Goal: Task Accomplishment & Management: Manage account settings

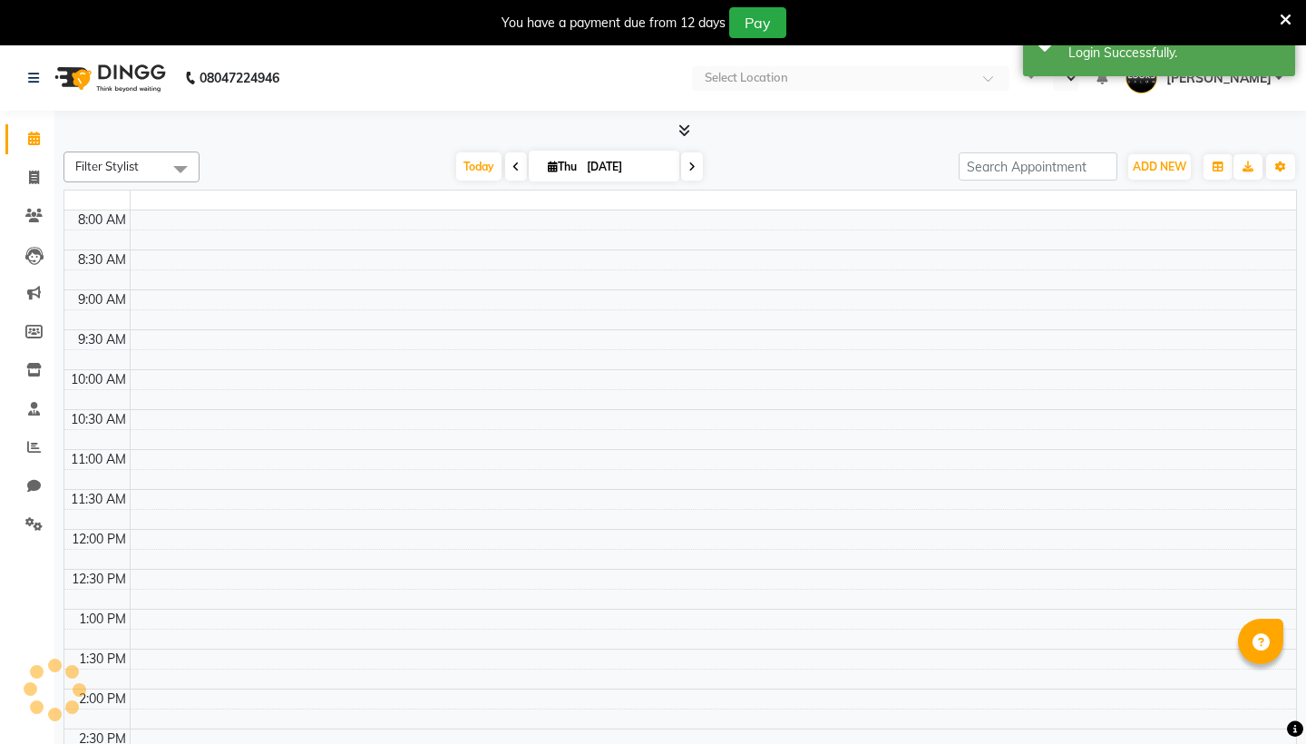
select select "en"
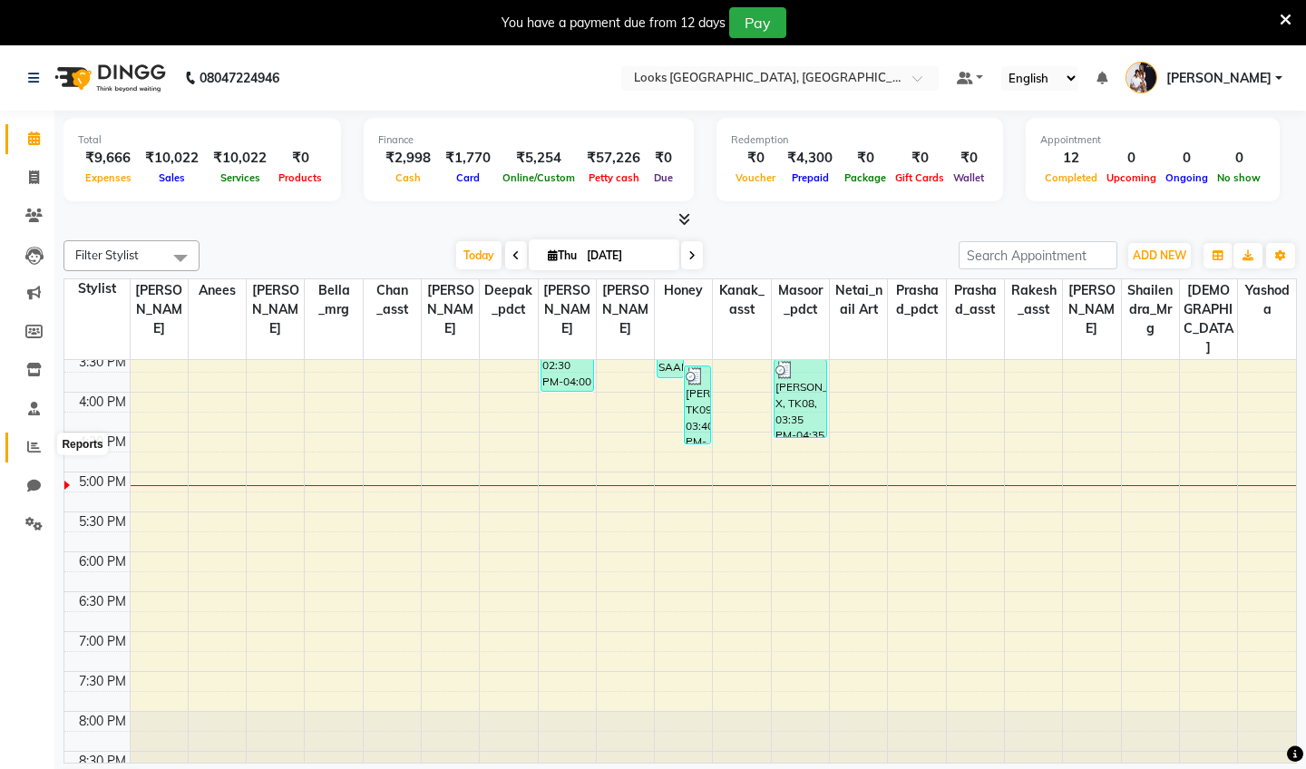
click at [32, 440] on icon at bounding box center [34, 447] width 14 height 14
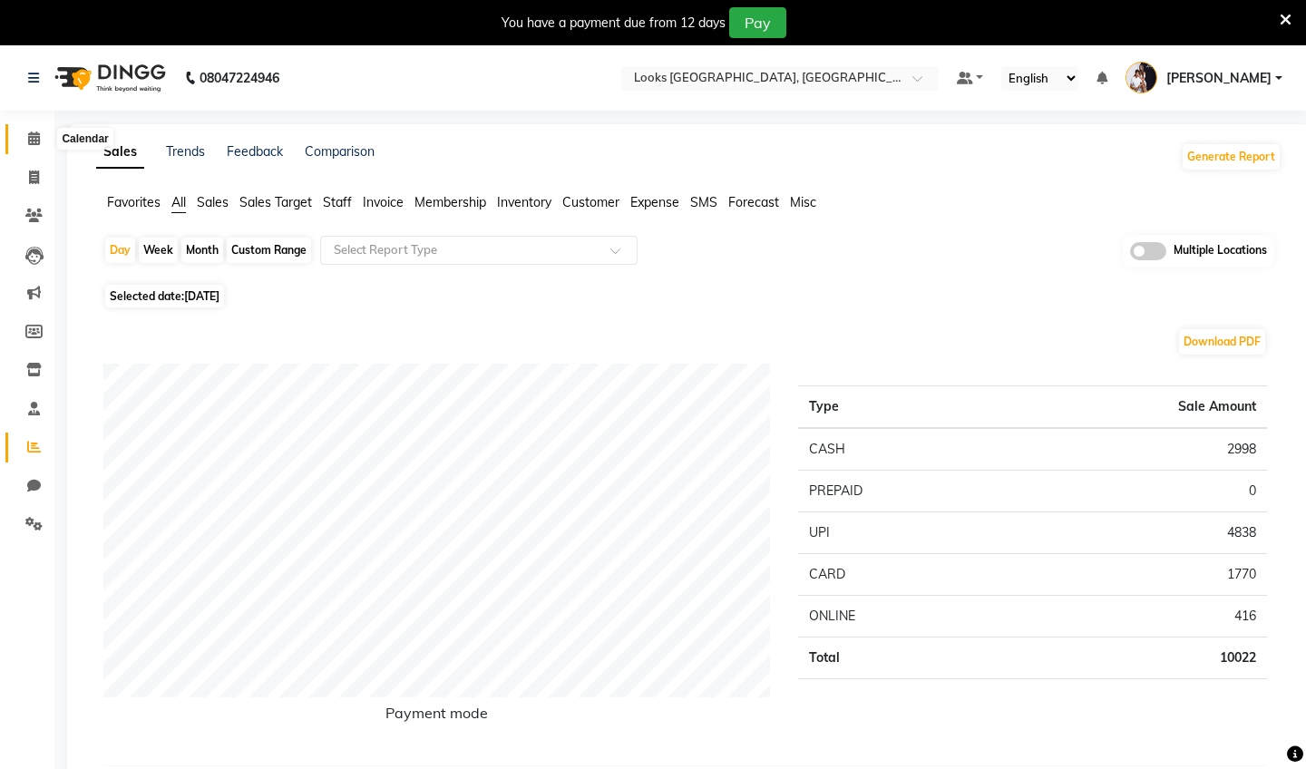
click at [33, 142] on icon at bounding box center [34, 138] width 12 height 14
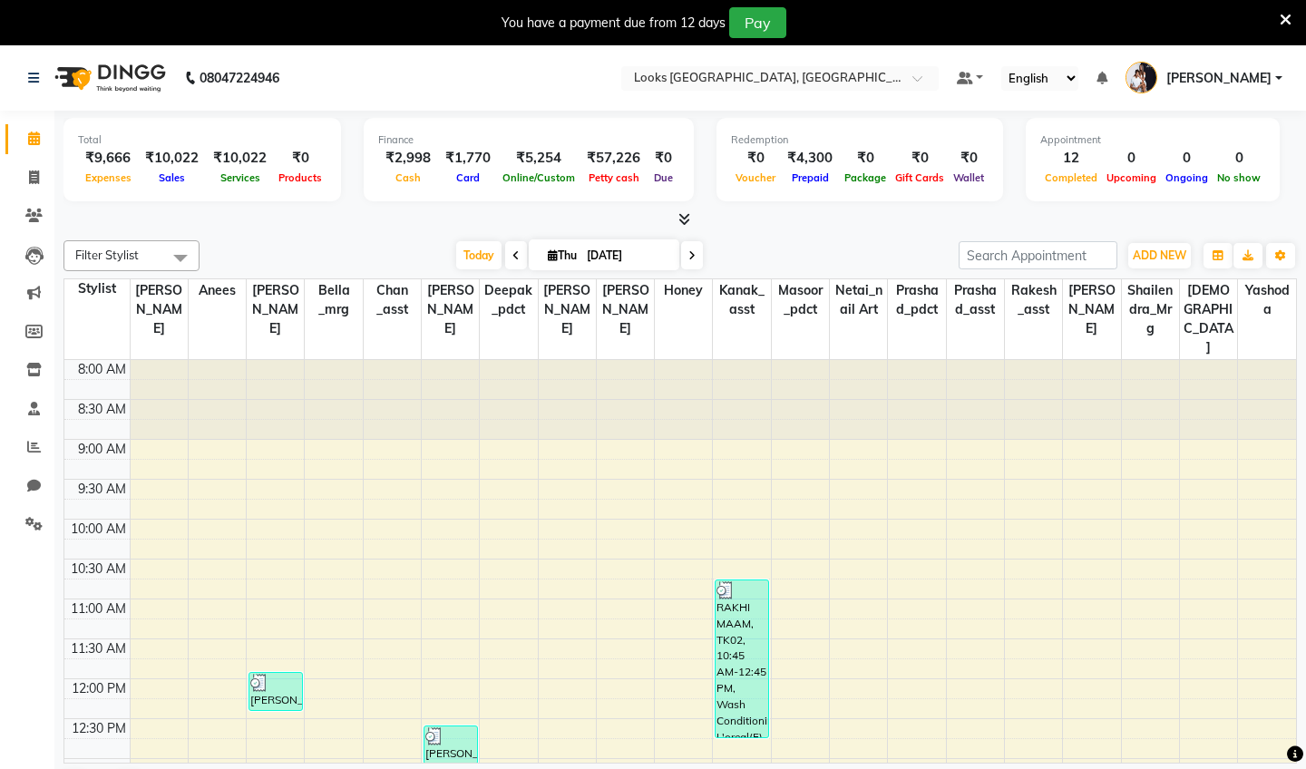
click at [685, 219] on icon at bounding box center [684, 219] width 12 height 14
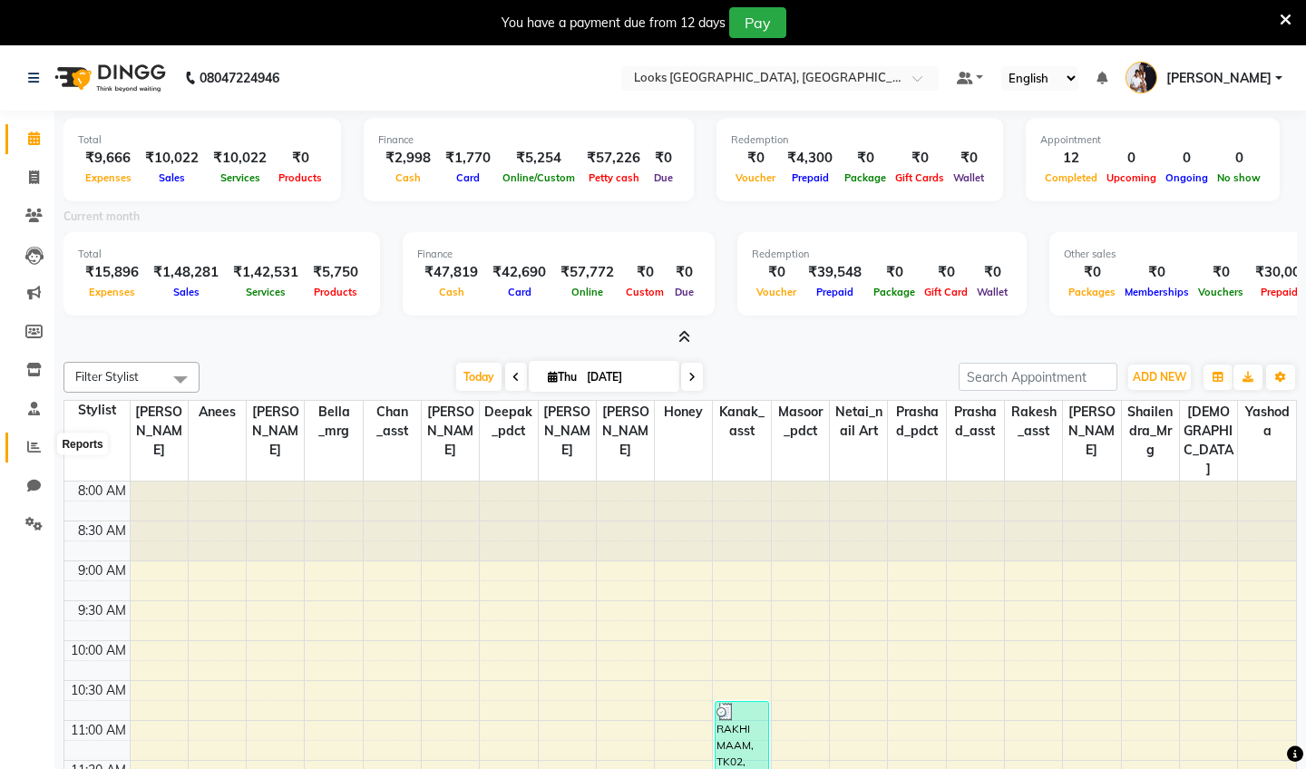
click at [30, 453] on span at bounding box center [34, 447] width 32 height 21
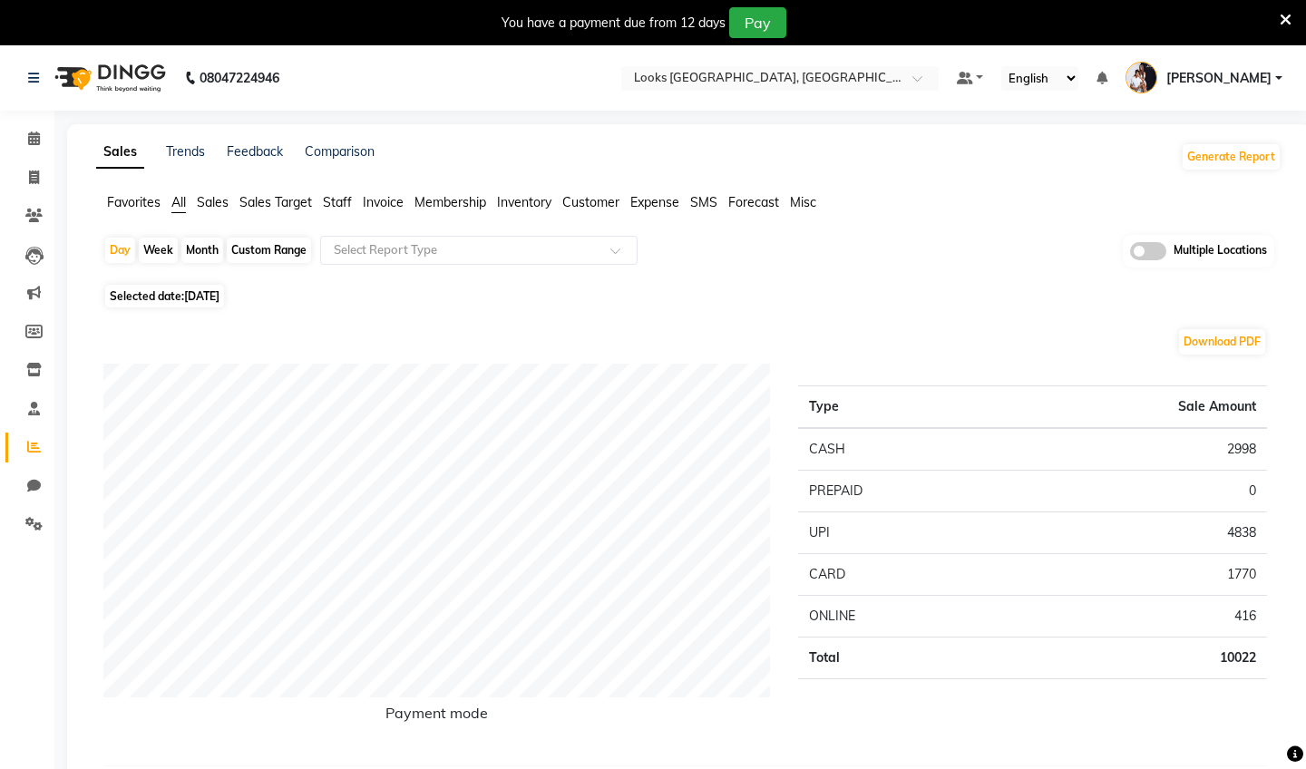
click at [199, 249] on div "Month" at bounding box center [202, 250] width 42 height 25
select select "9"
select select "2025"
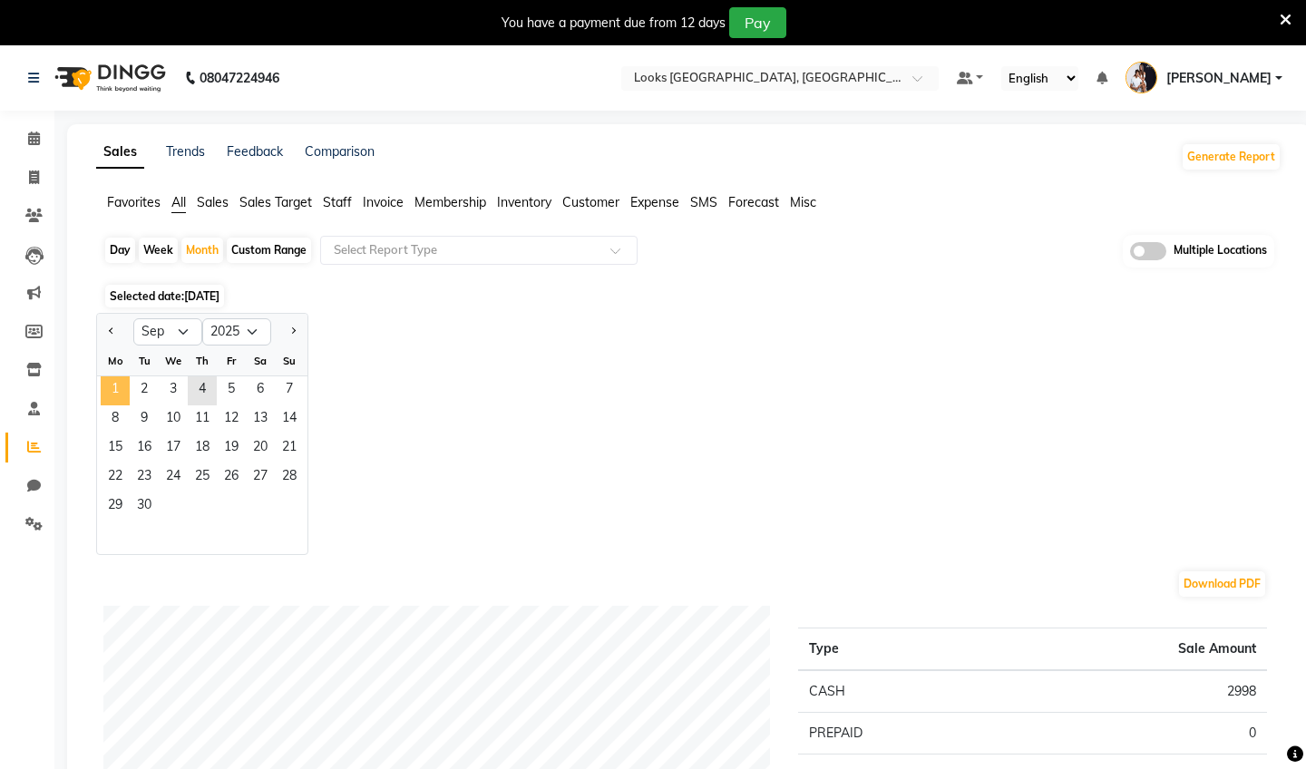
click at [121, 393] on span "1" at bounding box center [115, 390] width 29 height 29
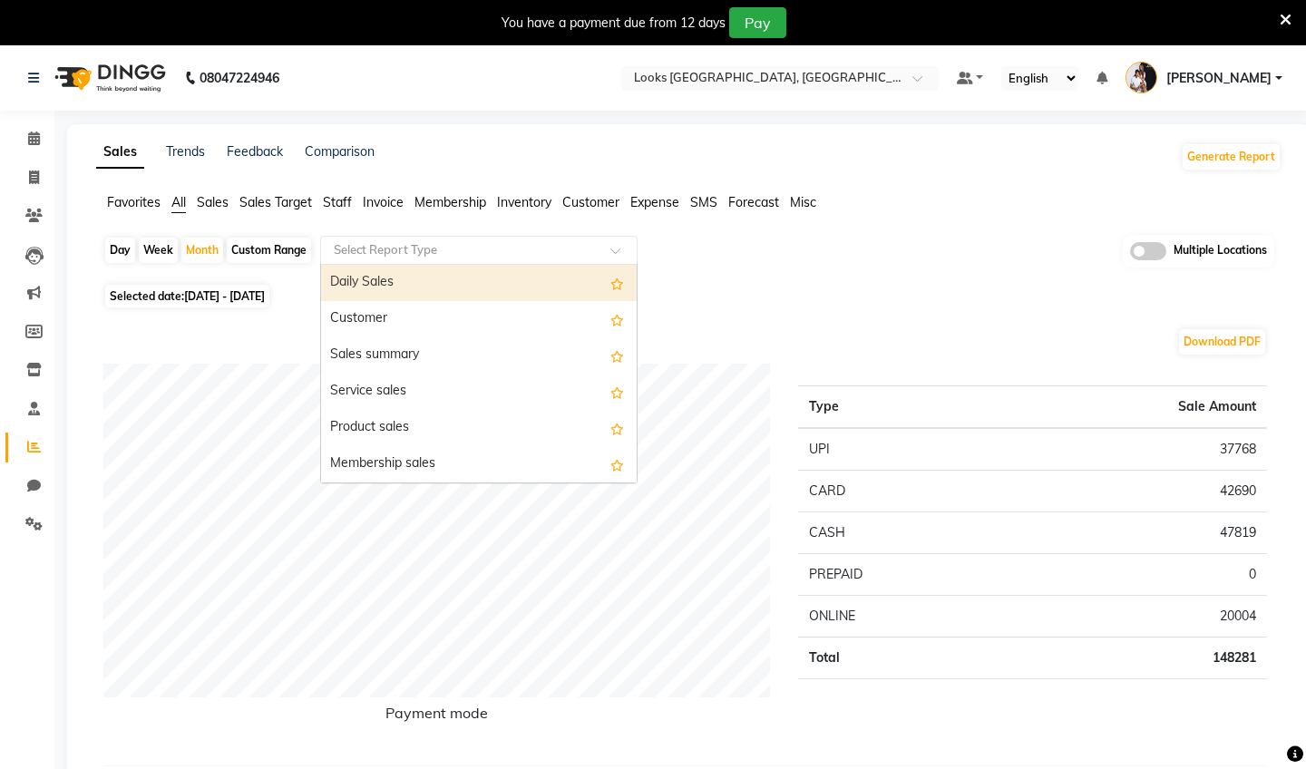
click at [433, 247] on input "text" at bounding box center [460, 250] width 261 height 18
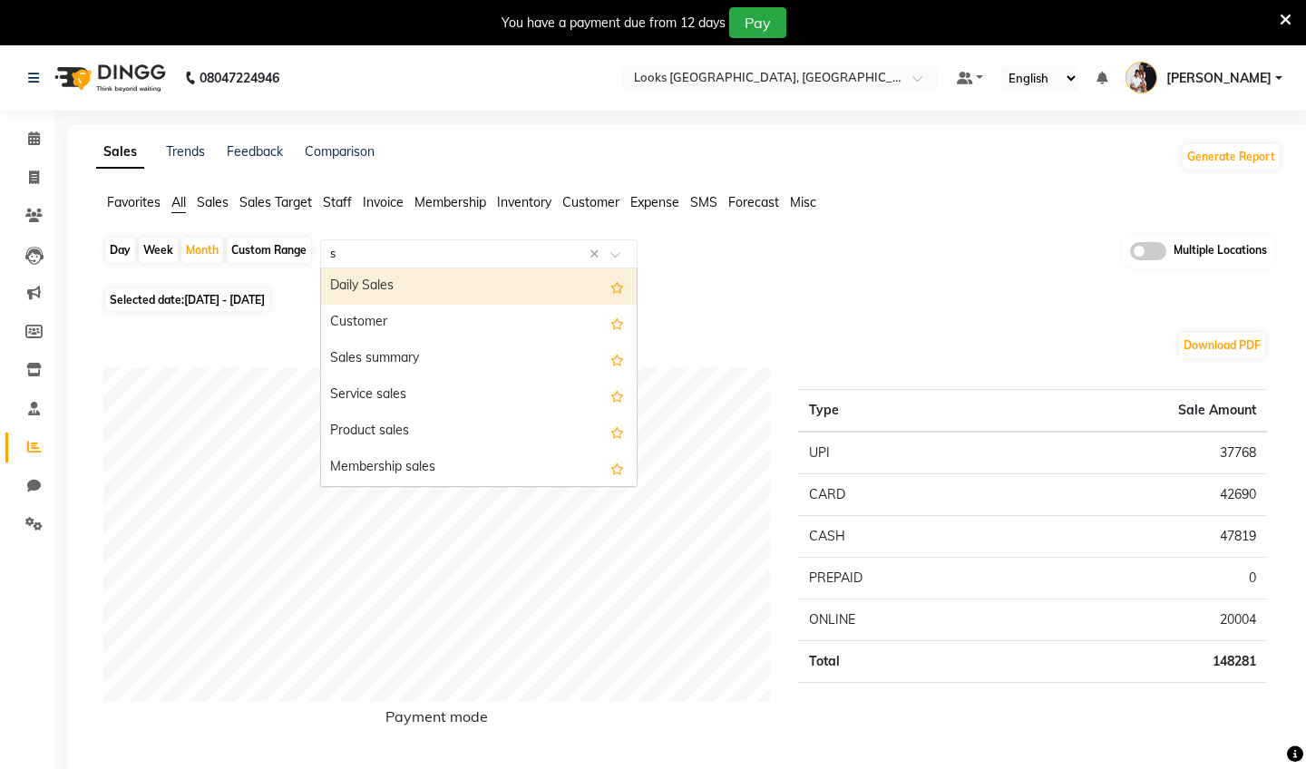
type input "st"
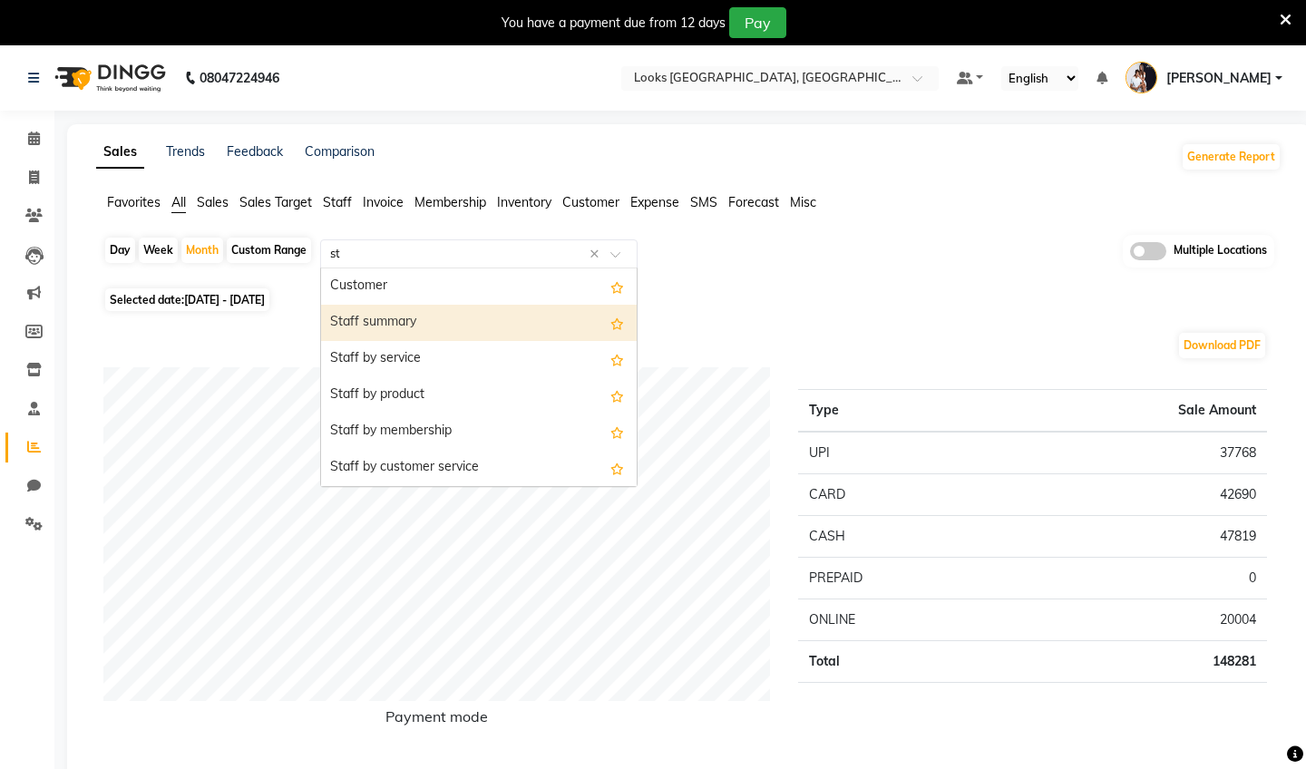
click at [453, 312] on div "Staff summary" at bounding box center [479, 323] width 316 height 36
select select "filtered_report"
select select "csv"
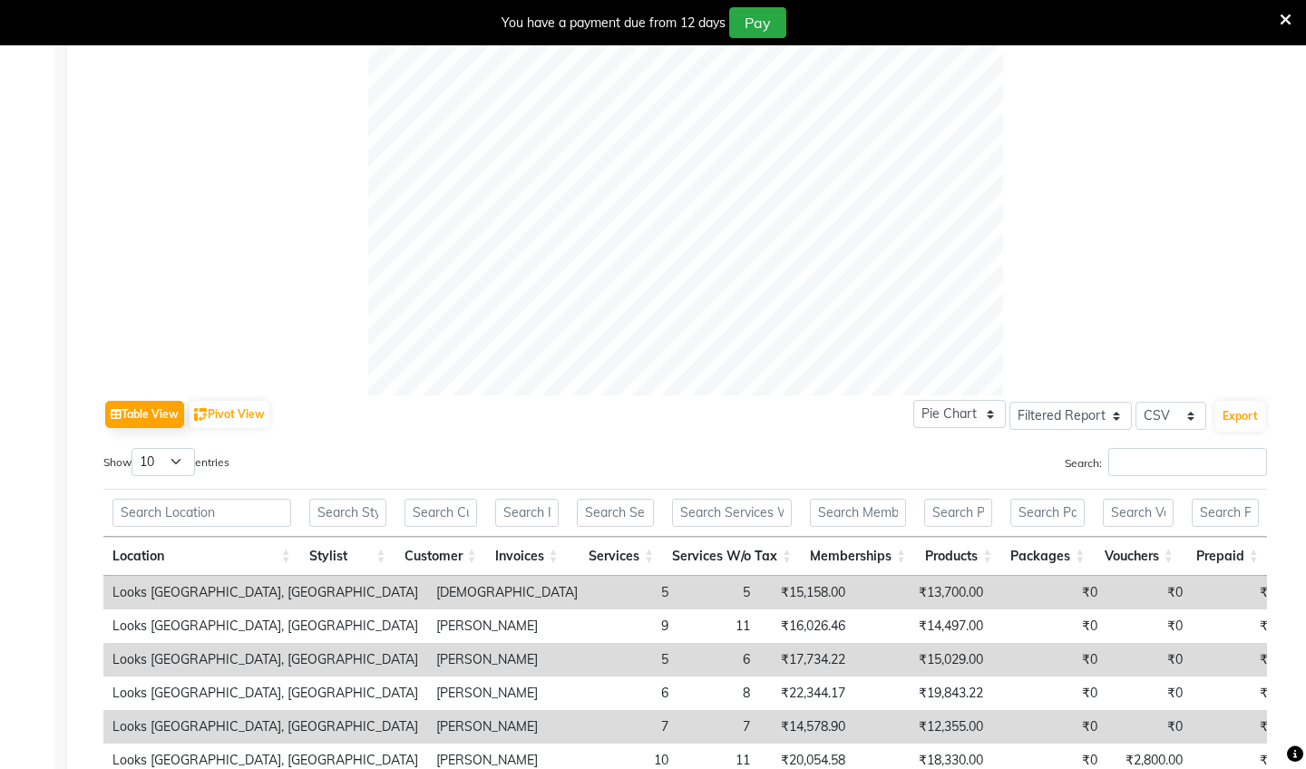
scroll to position [618, 0]
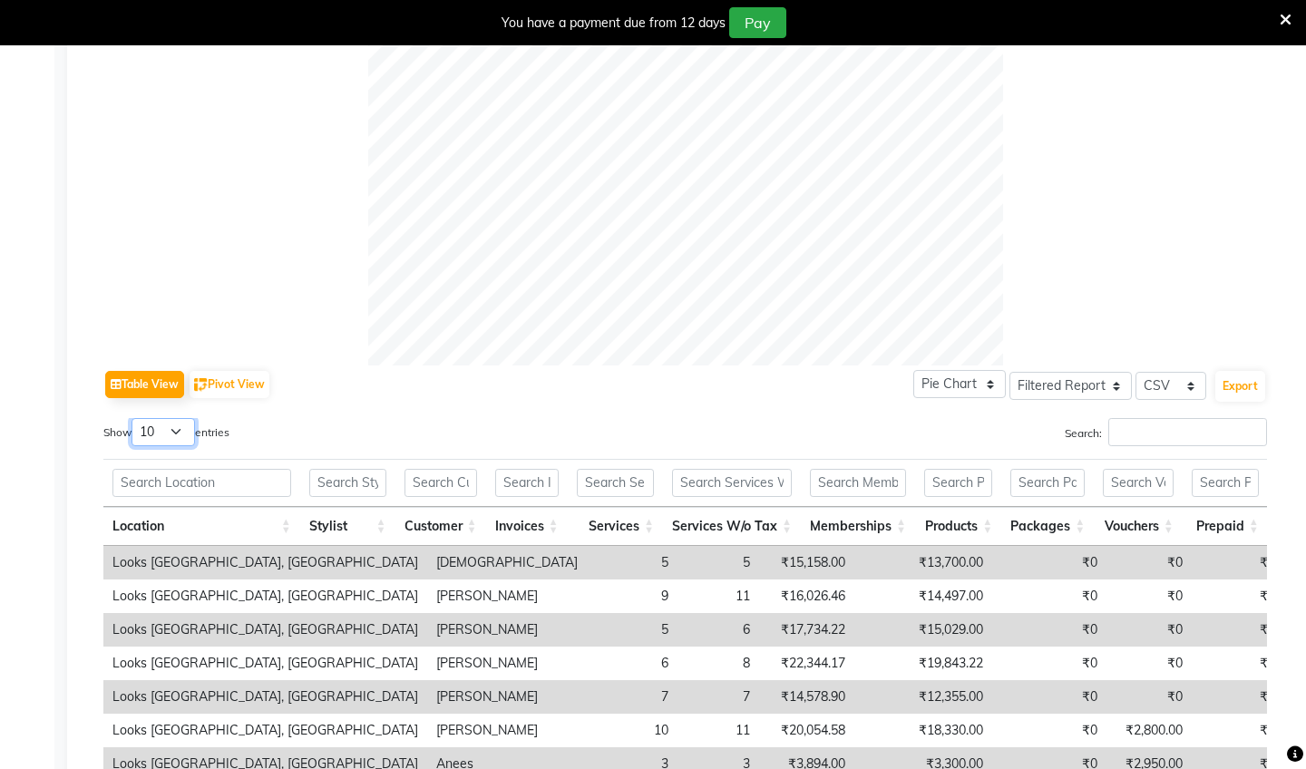
select select "25"
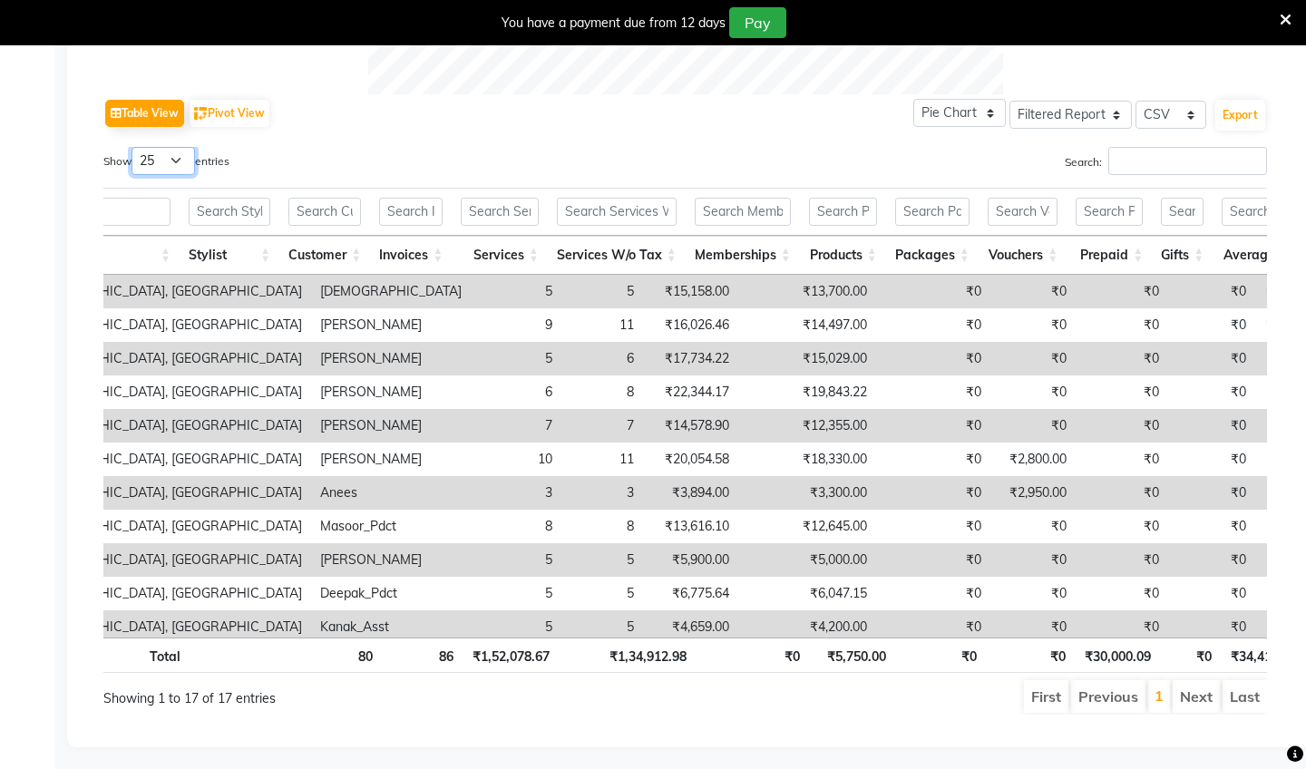
scroll to position [0, 0]
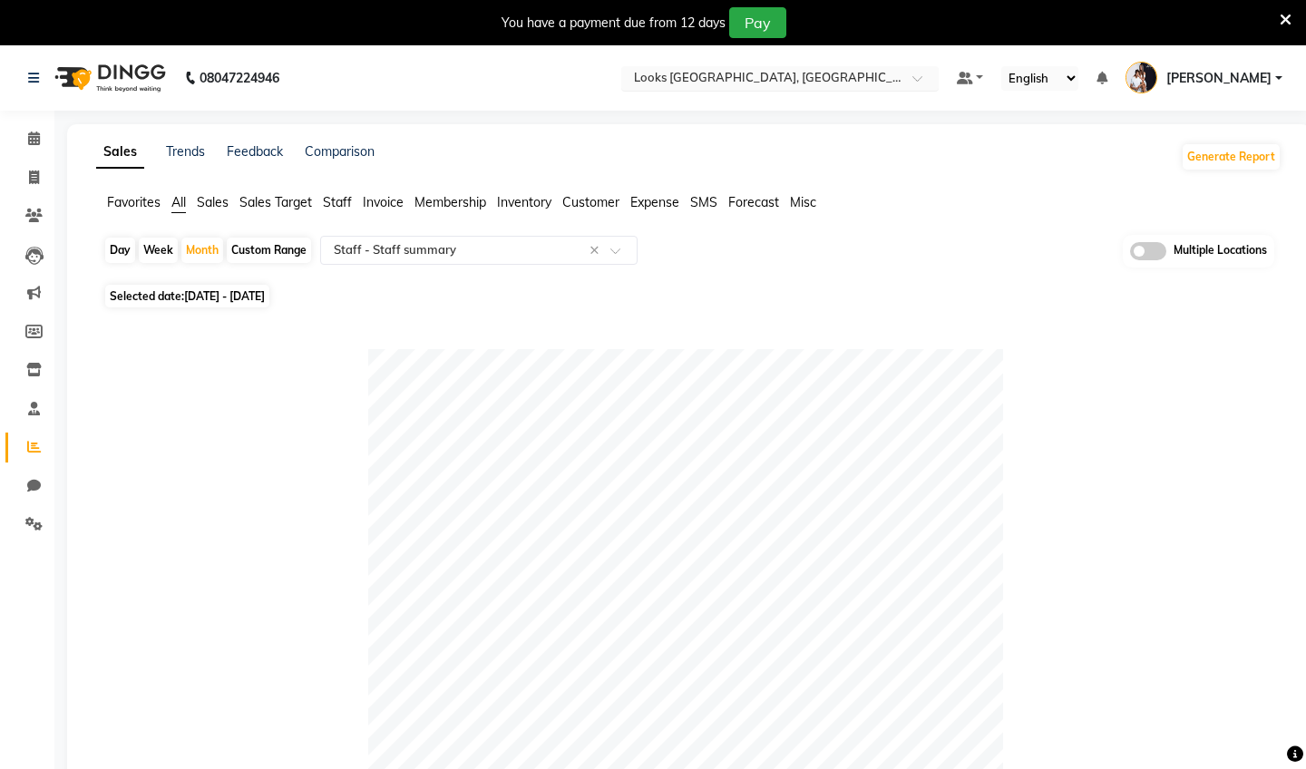
click at [630, 73] on input "text" at bounding box center [761, 80] width 263 height 18
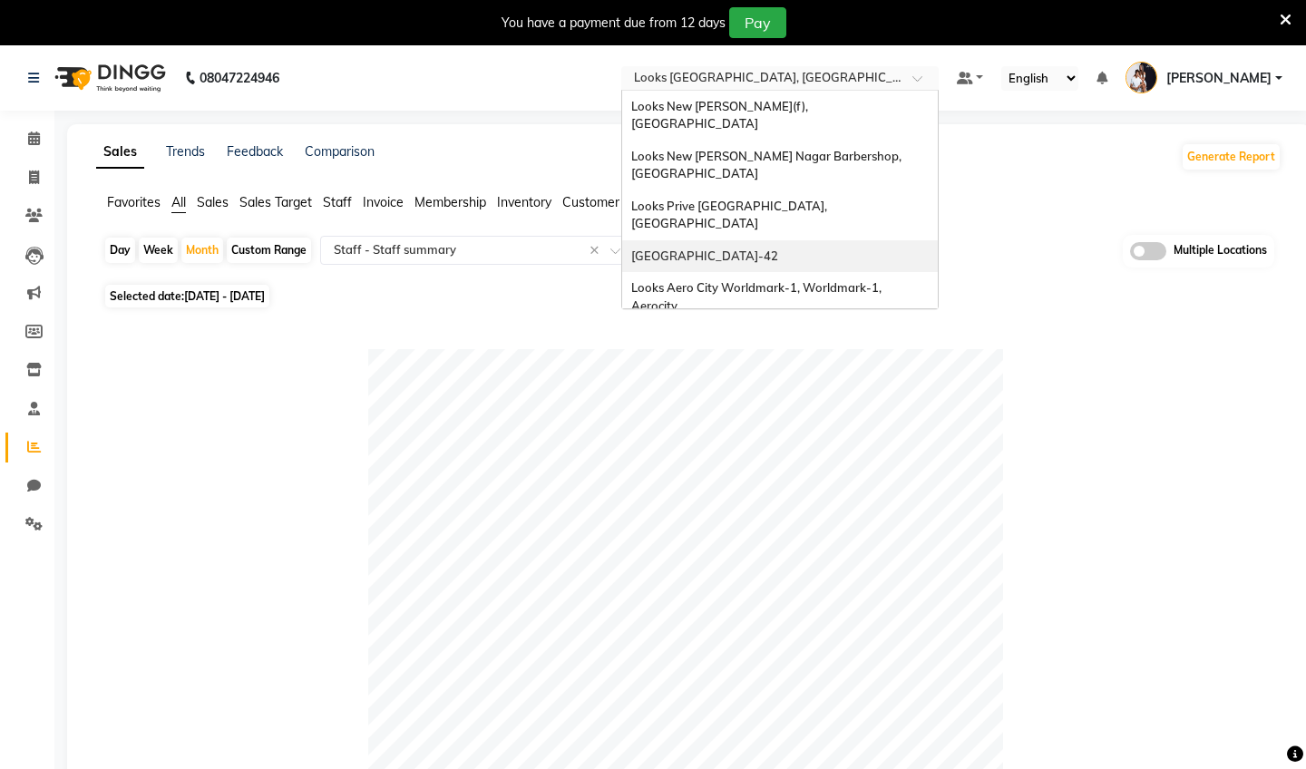
click at [631, 248] on span "Looks Golf Avenue, Gurgaon Sector-42" at bounding box center [704, 255] width 147 height 15
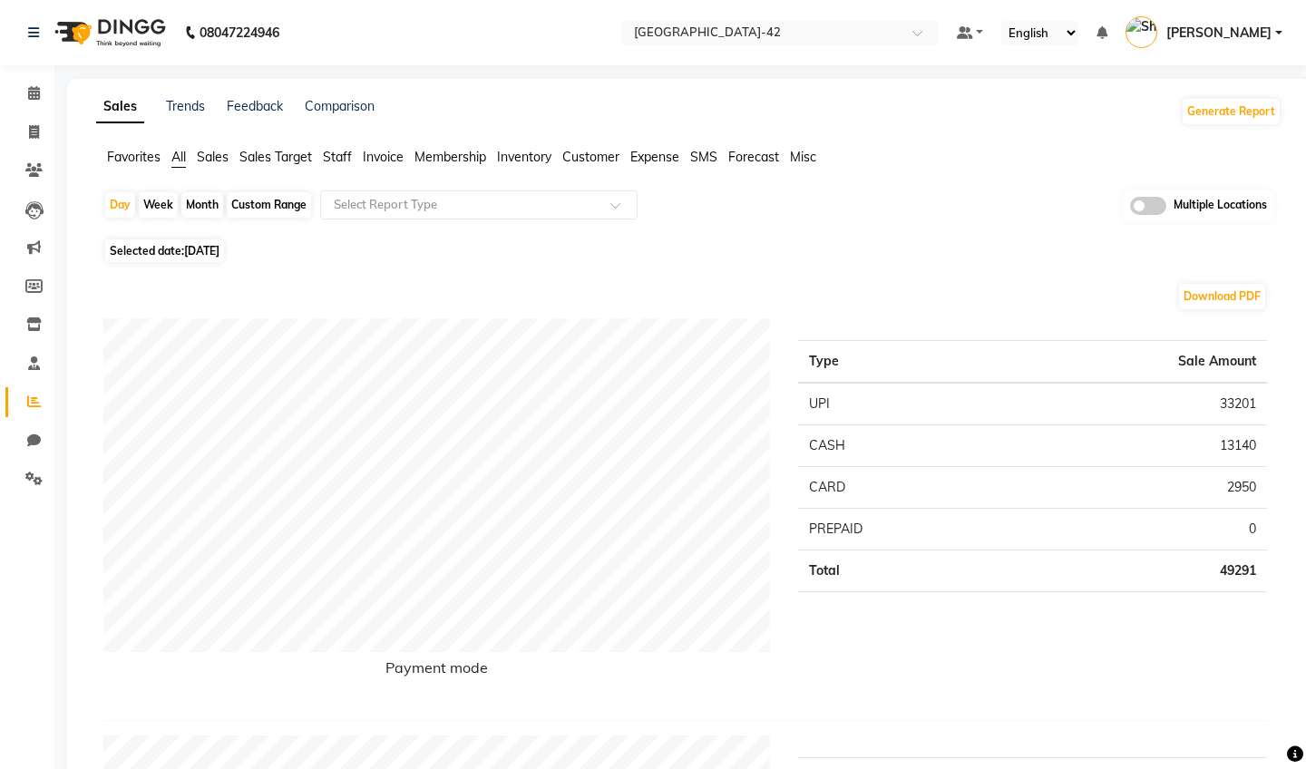
click at [440, 212] on input "text" at bounding box center [460, 205] width 261 height 18
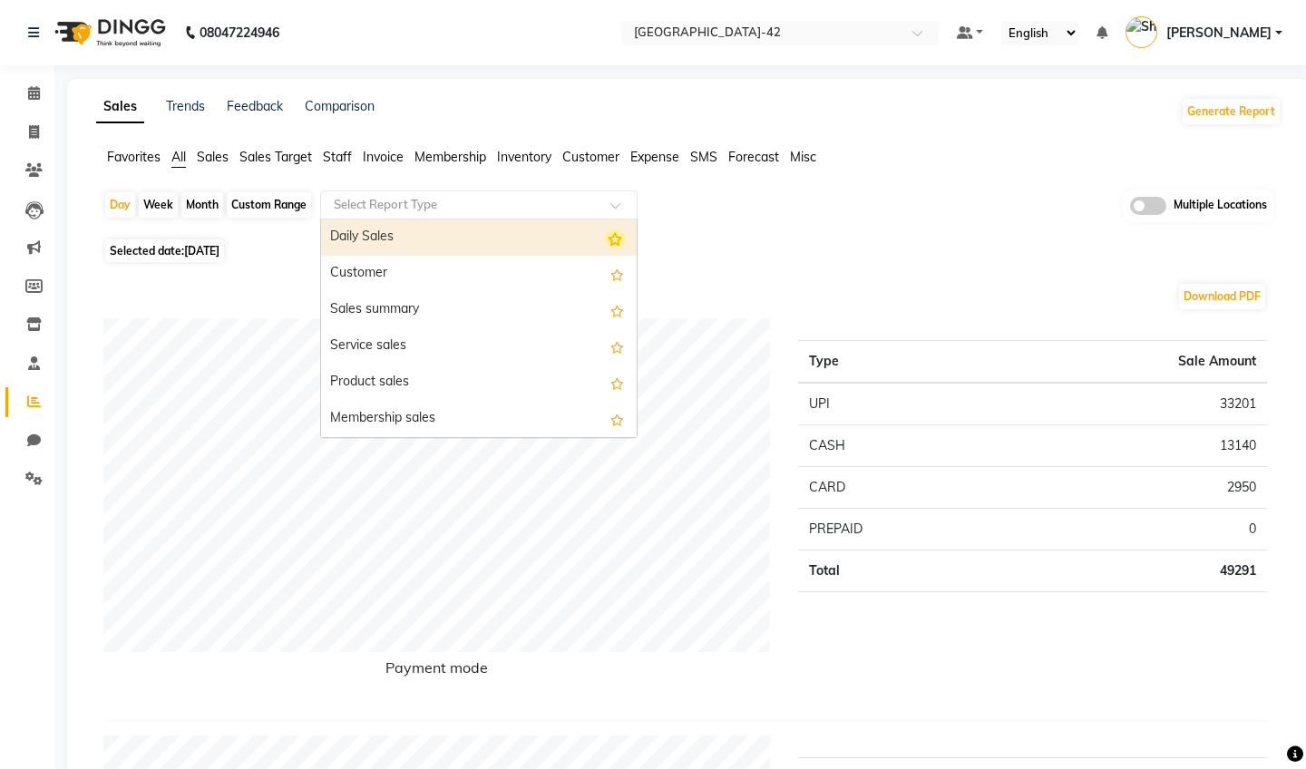
click at [615, 238] on icon "Options list" at bounding box center [615, 238] width 20 height 18
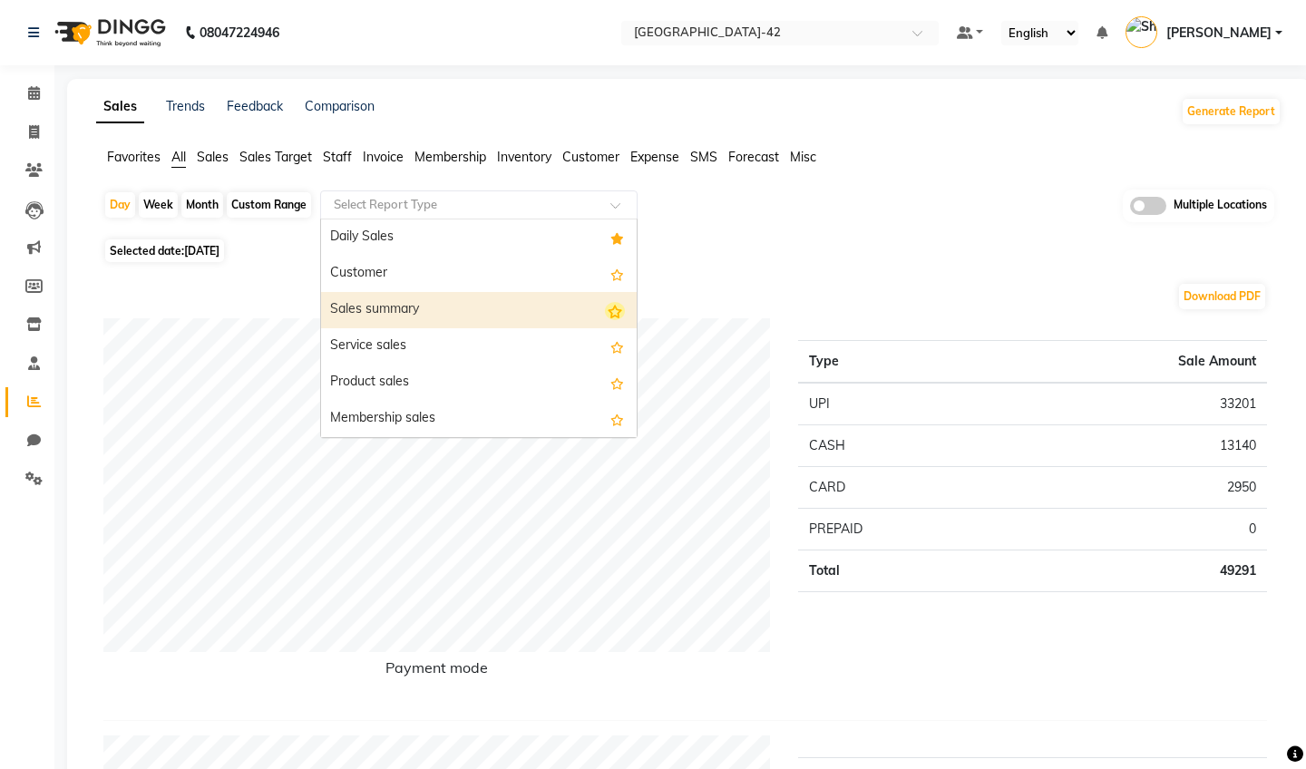
click at [616, 306] on icon "Options list" at bounding box center [615, 311] width 20 height 18
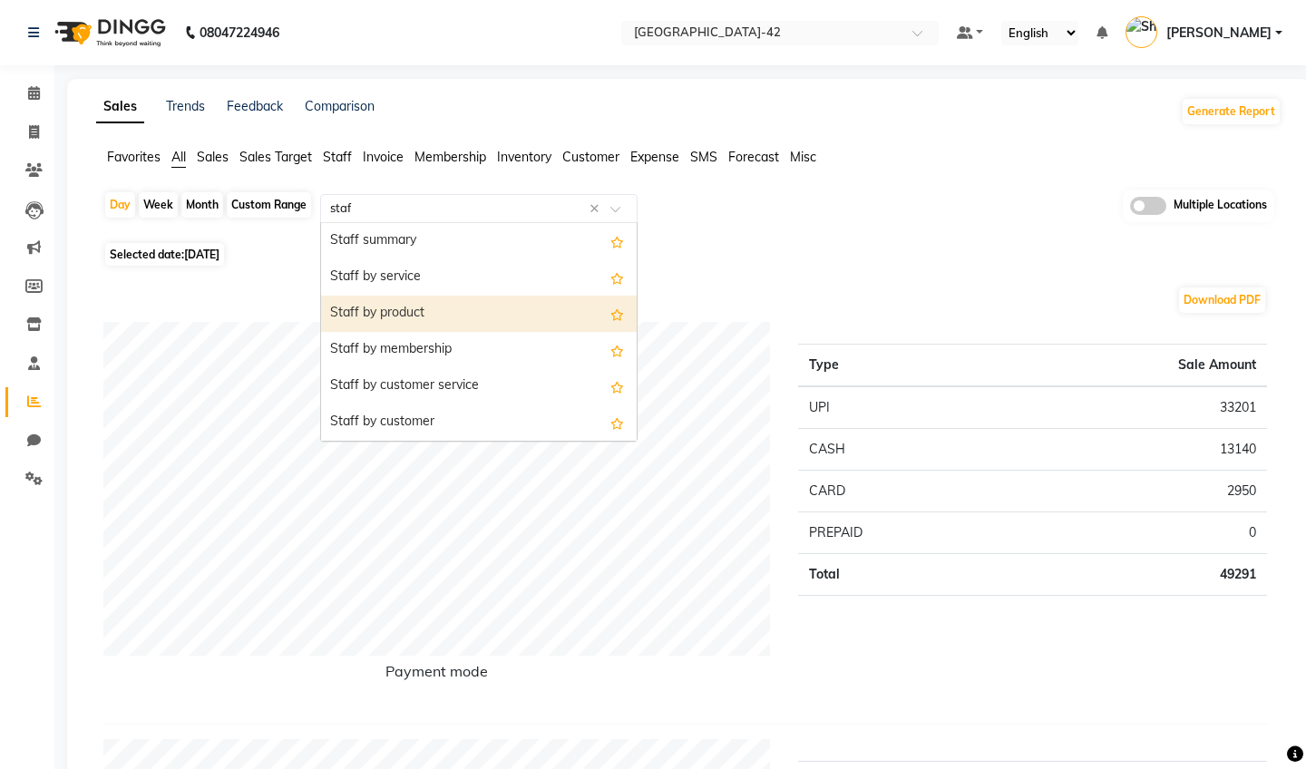
type input "staff"
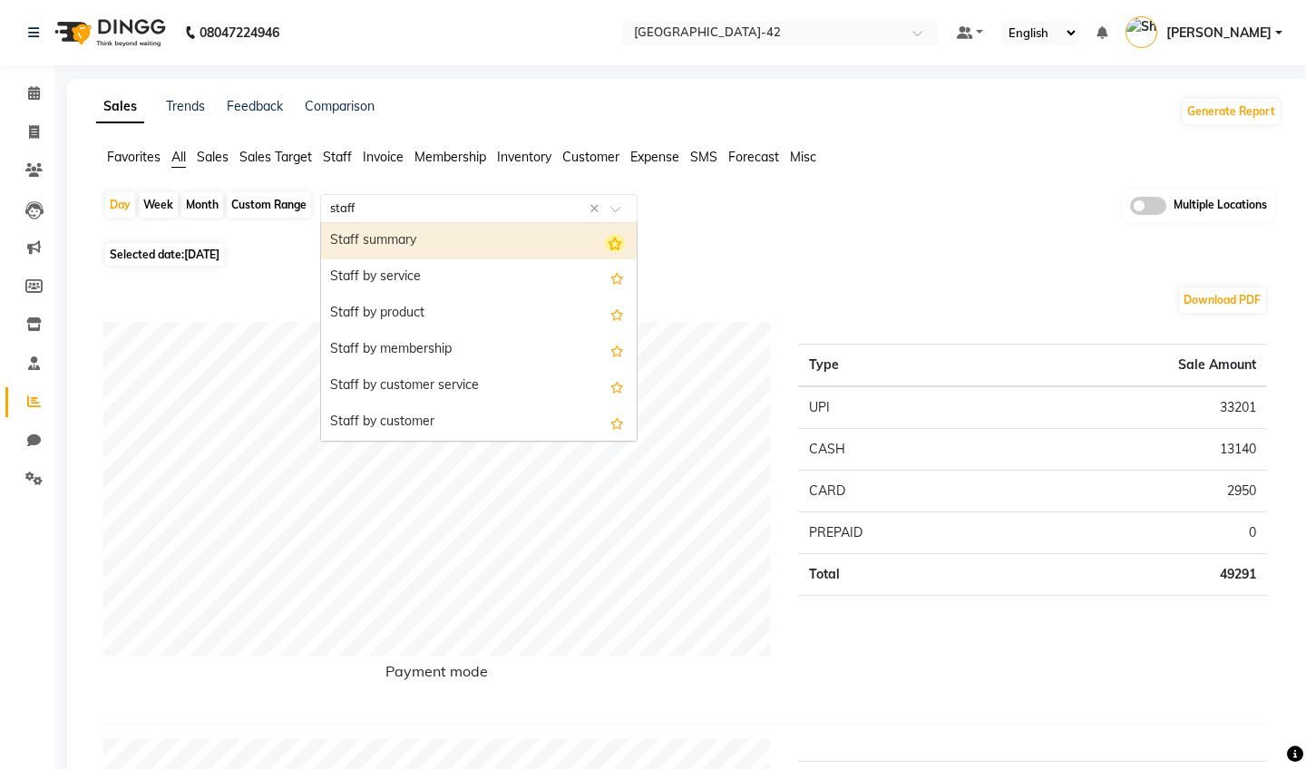
click at [618, 239] on icon "Options list" at bounding box center [615, 243] width 20 height 18
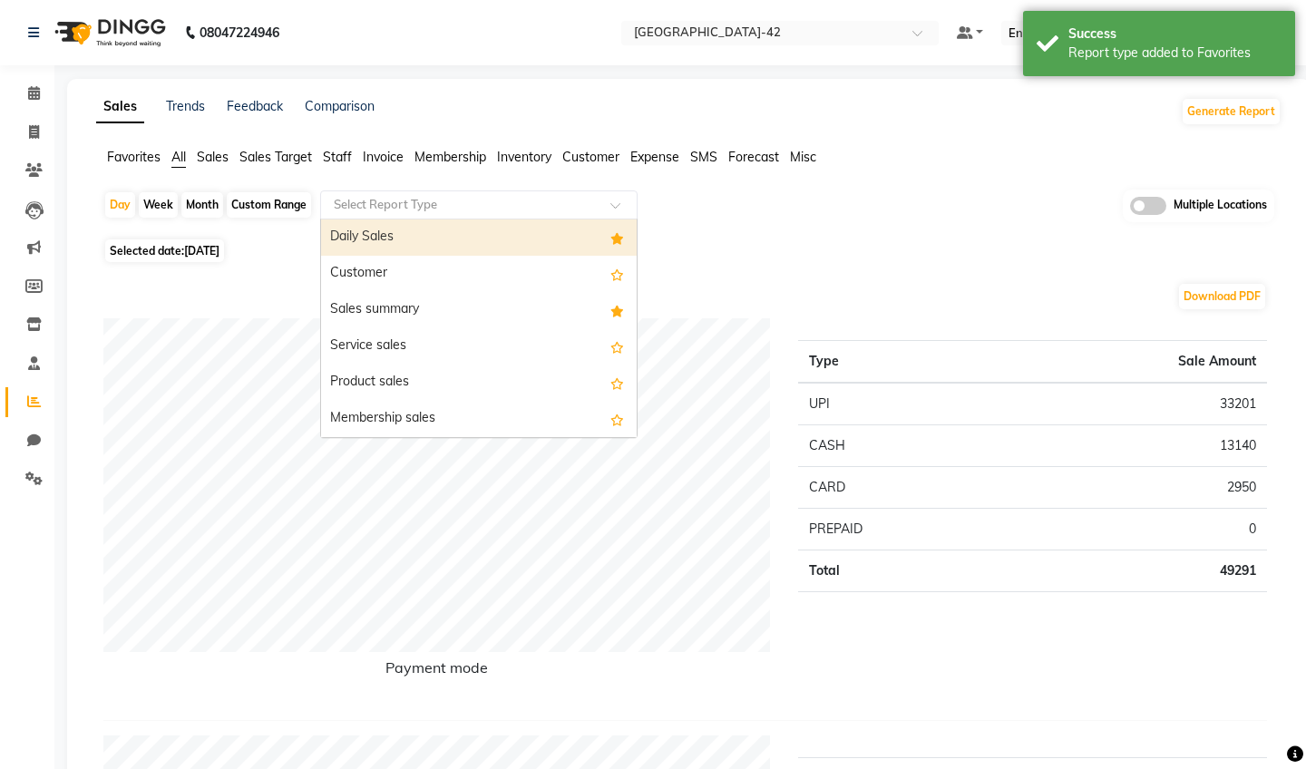
click at [602, 195] on div "Select Report Type" at bounding box center [478, 204] width 317 height 29
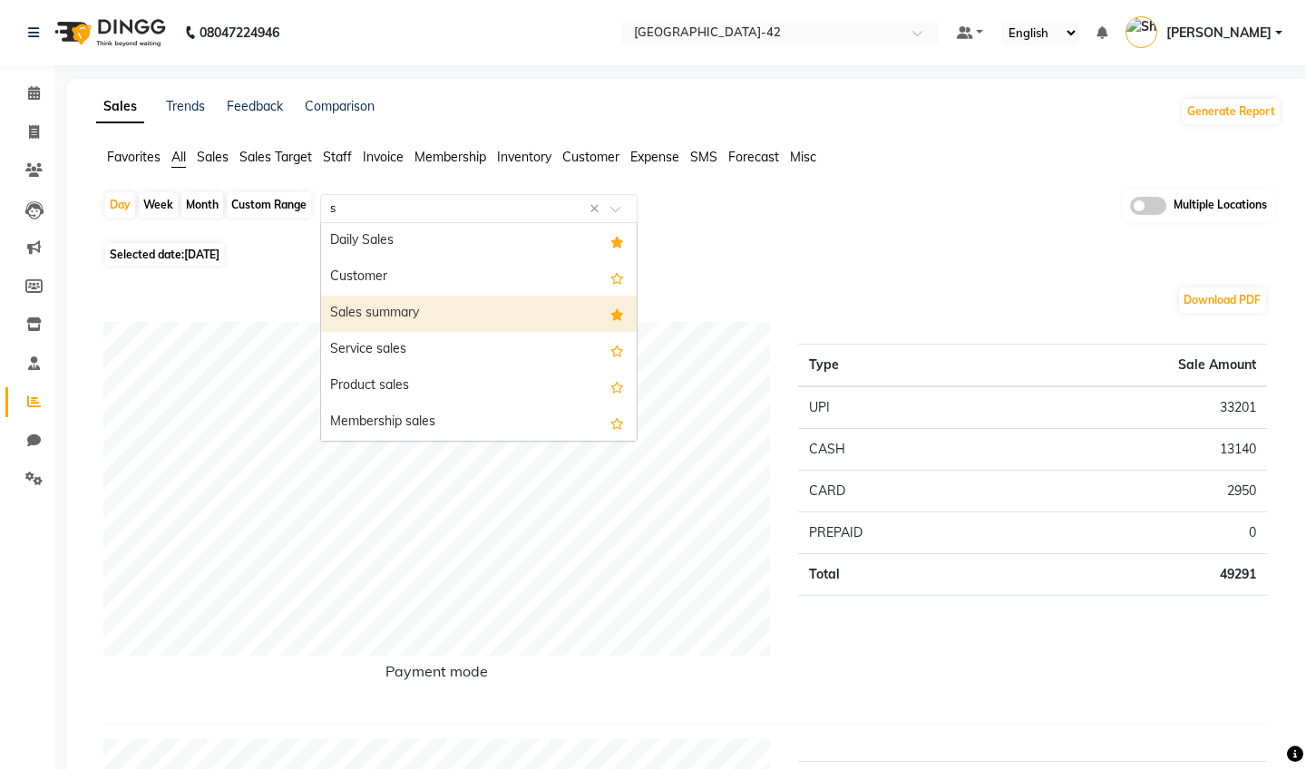
type input "st"
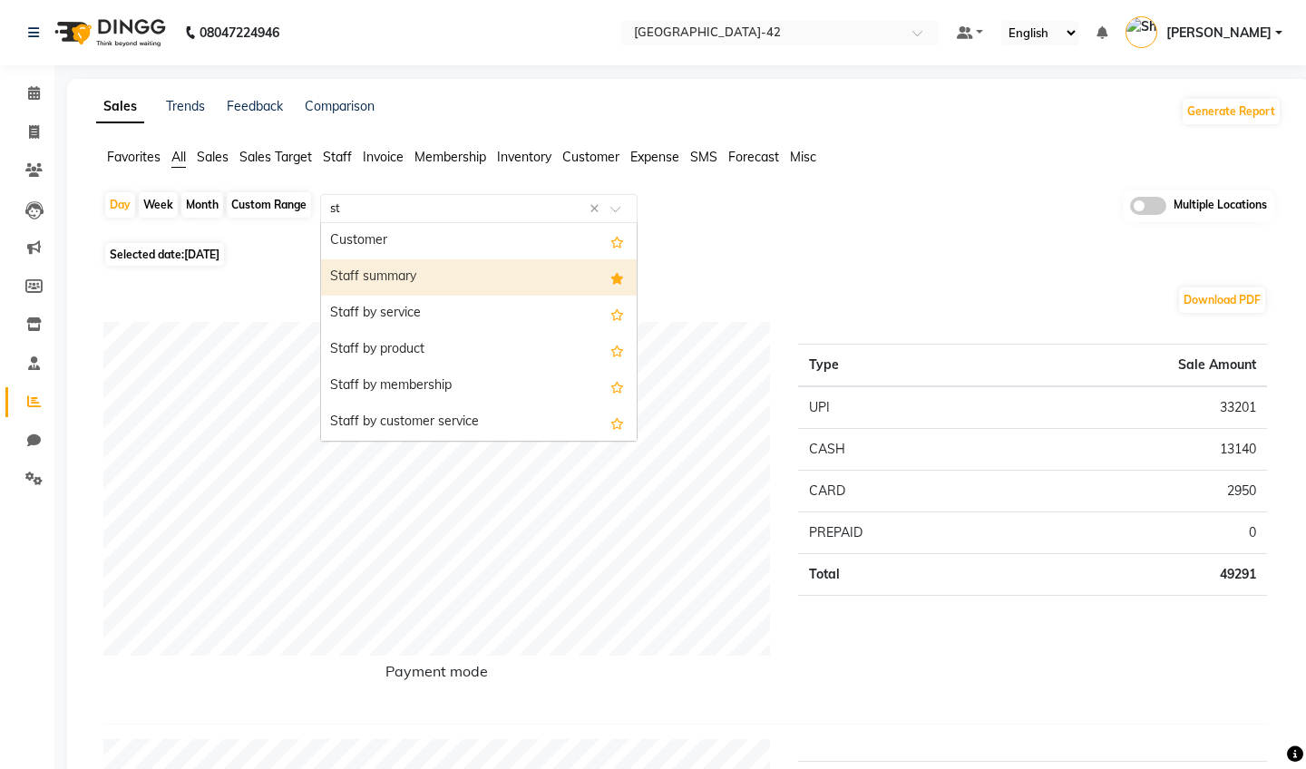
click at [469, 287] on div "Staff summary" at bounding box center [479, 277] width 316 height 36
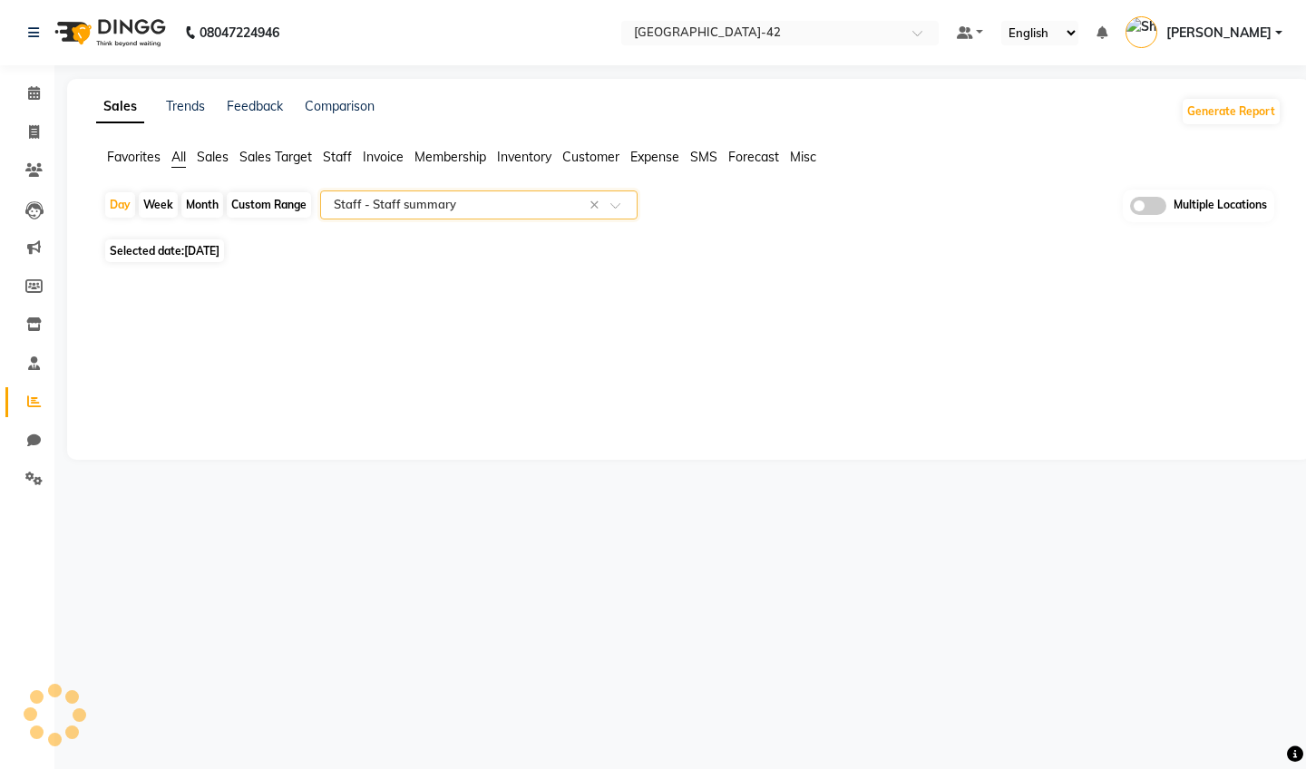
select select "full_report"
select select "csv"
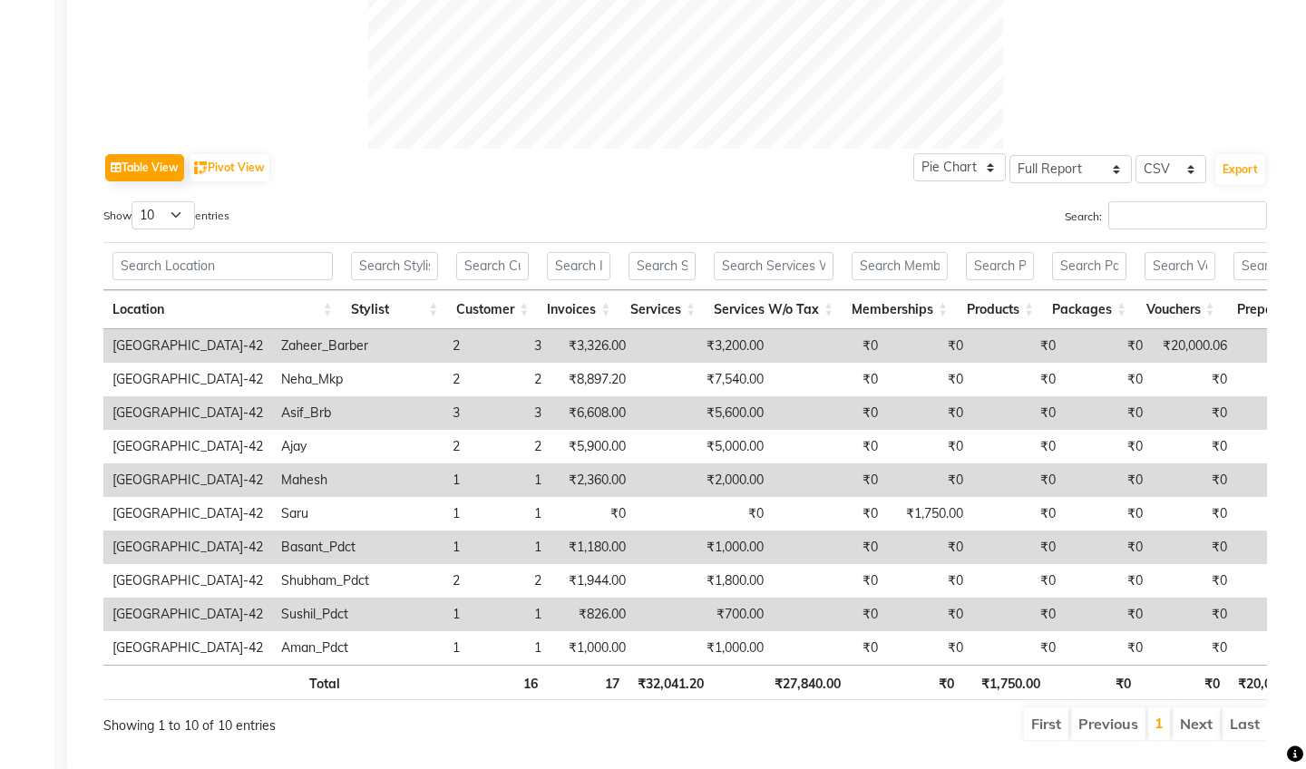
click at [204, 227] on label "Show 10 25 50 100 entries" at bounding box center [166, 215] width 126 height 28
click at [195, 227] on select "10 25 50 100" at bounding box center [162, 215] width 63 height 28
select select "25"
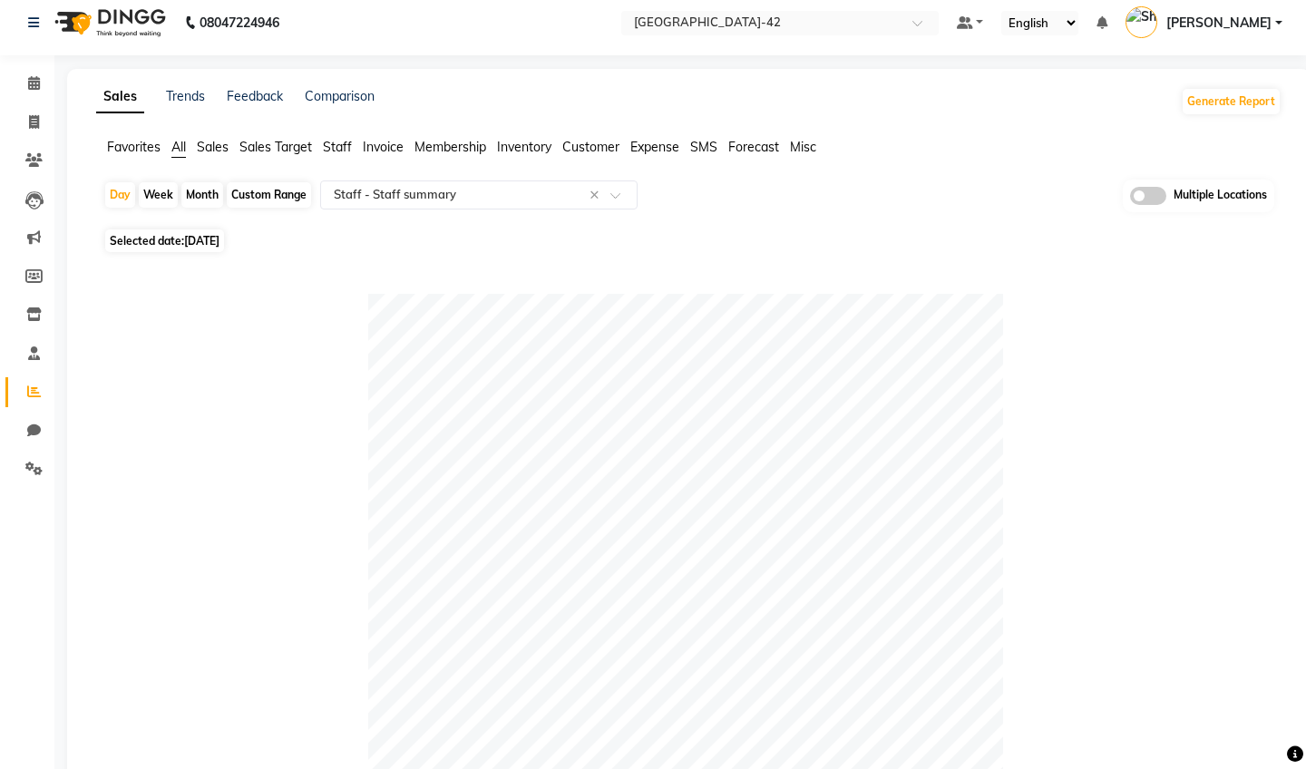
click at [206, 190] on div "Month" at bounding box center [202, 194] width 42 height 25
select select "9"
select select "2025"
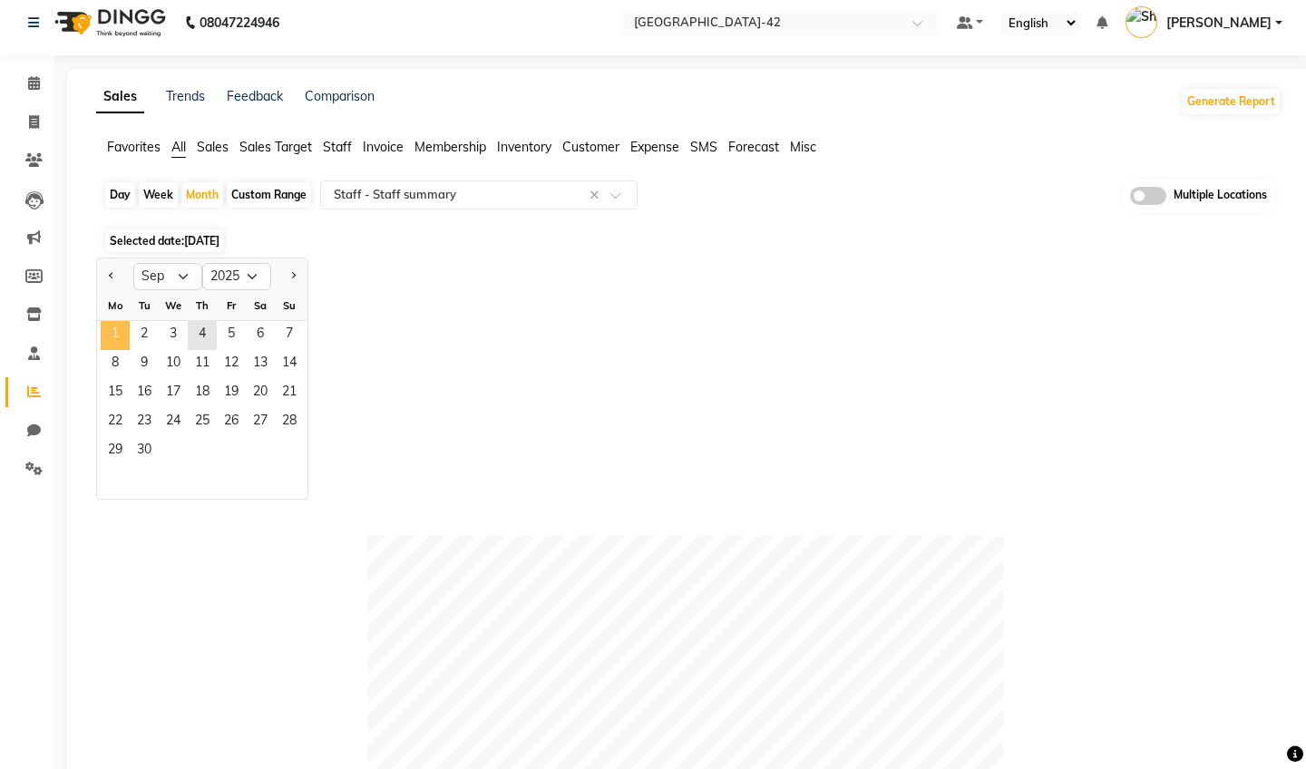
click at [113, 329] on span "1" at bounding box center [115, 335] width 29 height 29
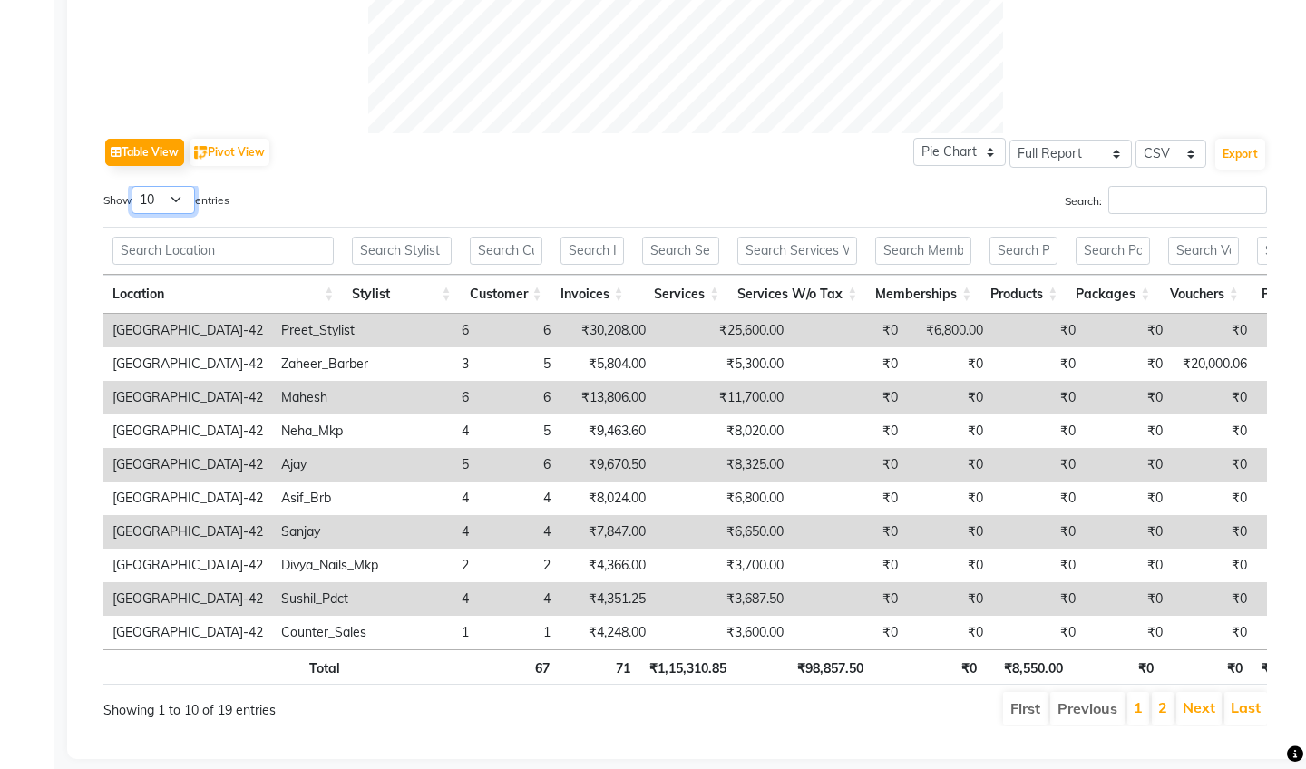
select select "25"
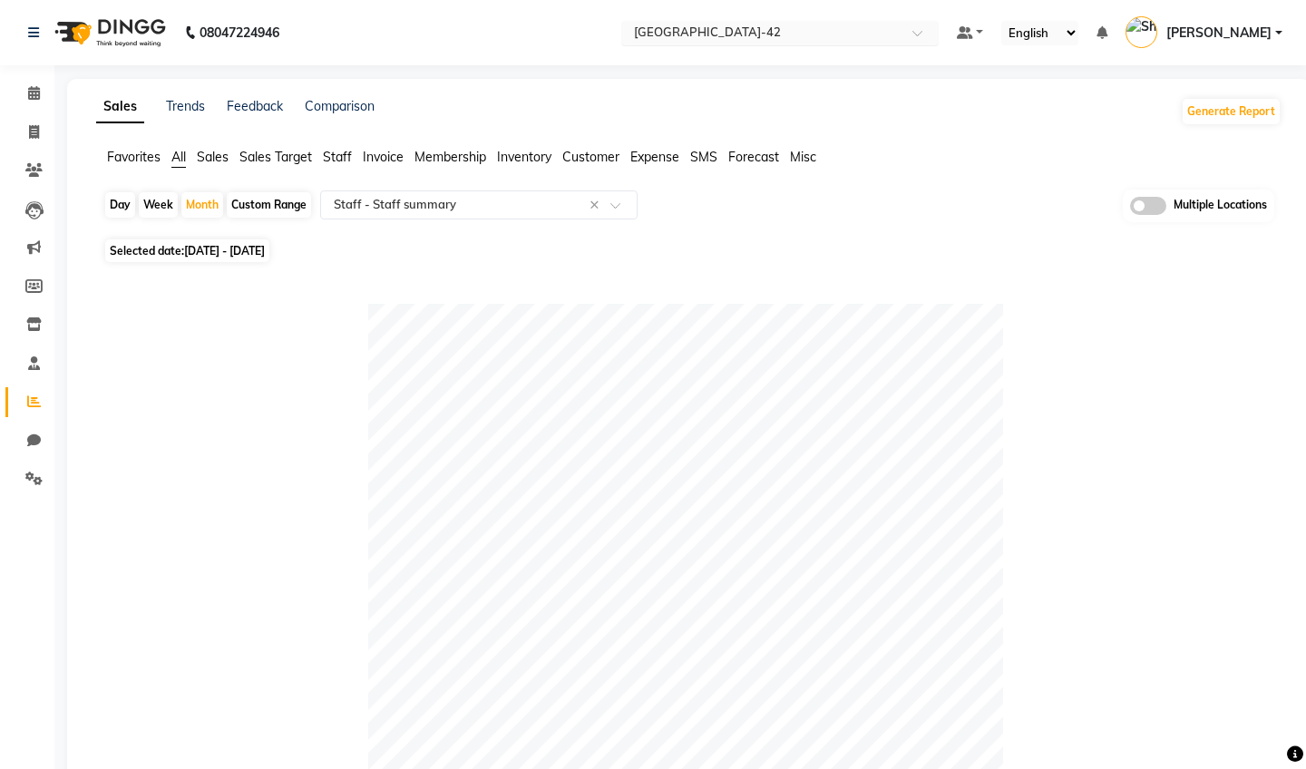
click at [636, 25] on input "text" at bounding box center [761, 34] width 263 height 18
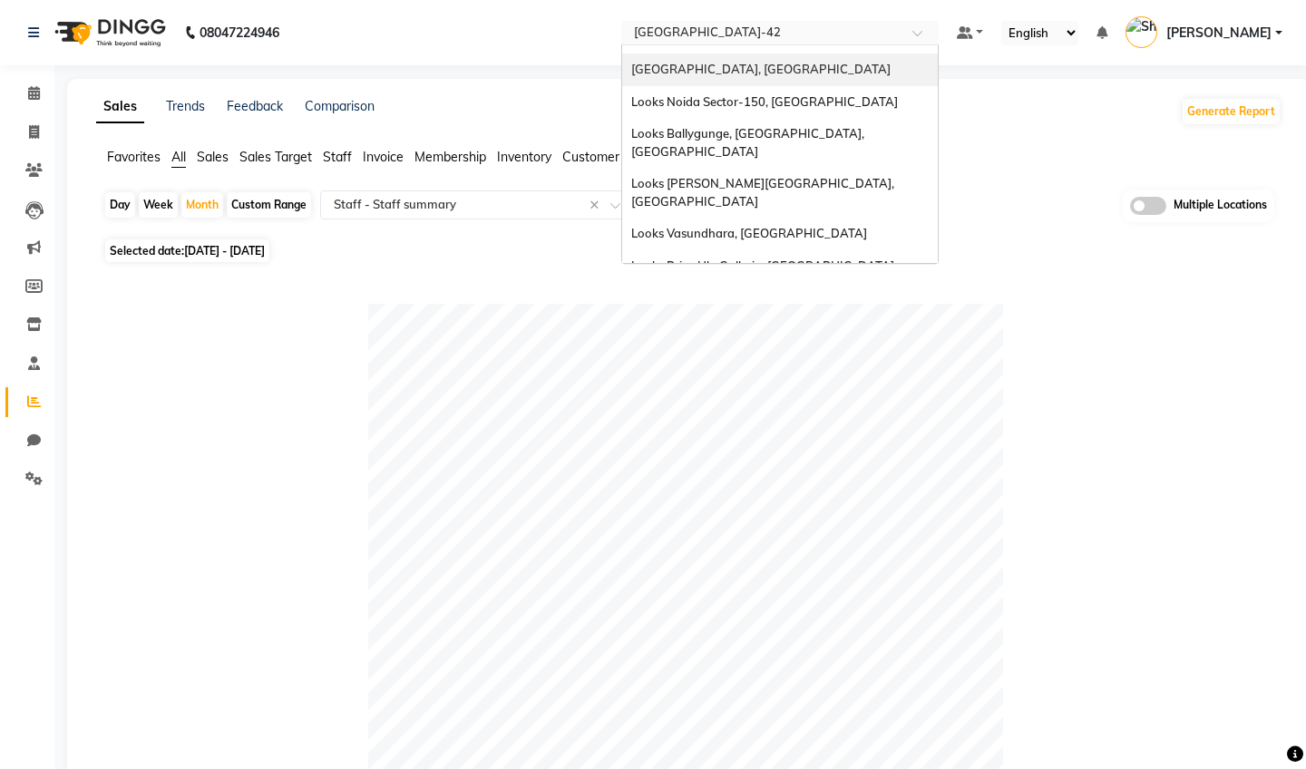
scroll to position [283, 0]
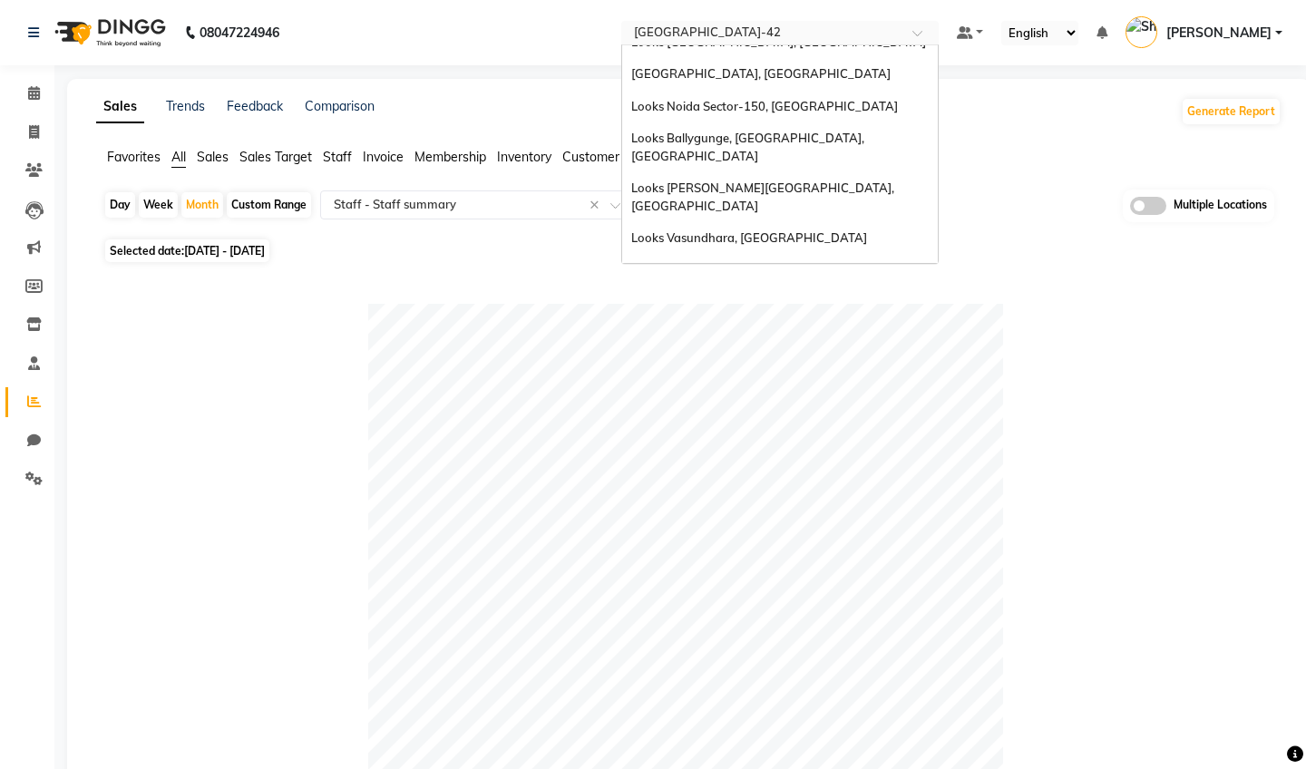
click at [622, 305] on div "[GEOGRAPHIC_DATA]" at bounding box center [780, 321] width 316 height 33
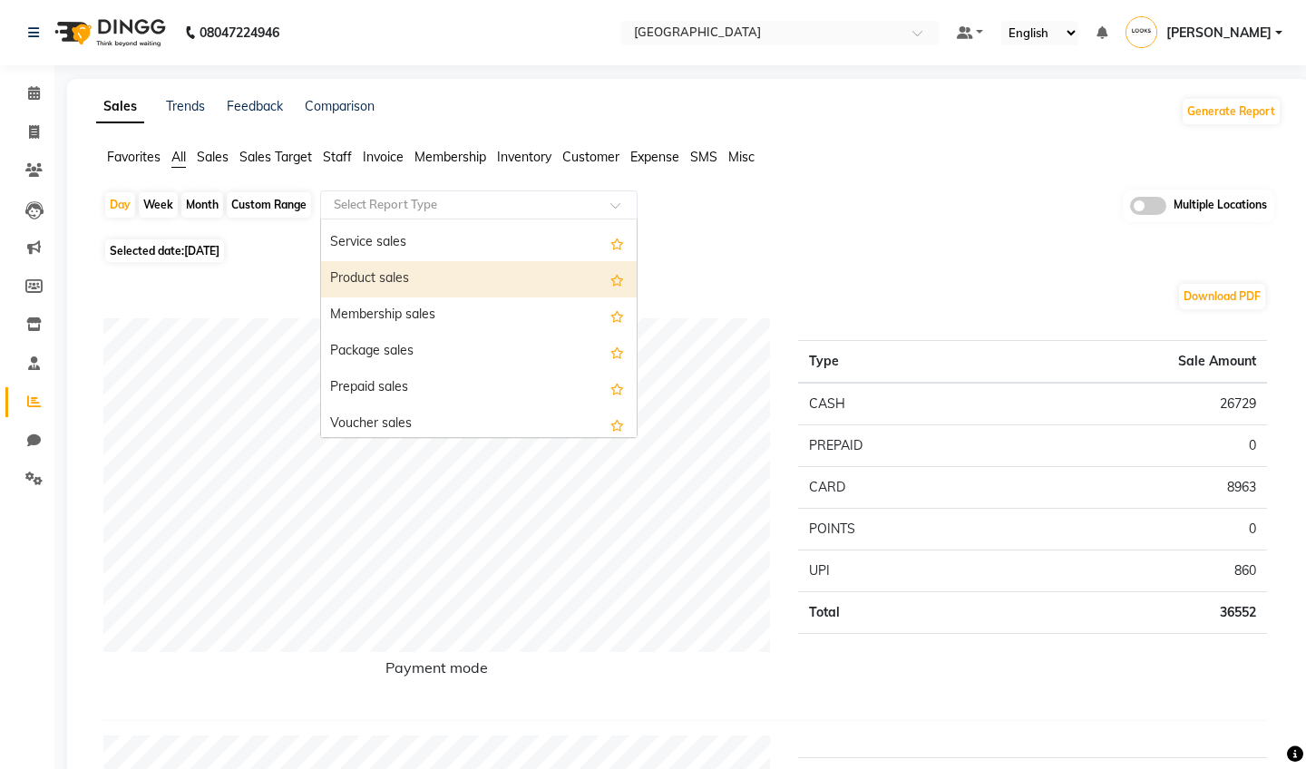
scroll to position [117, 0]
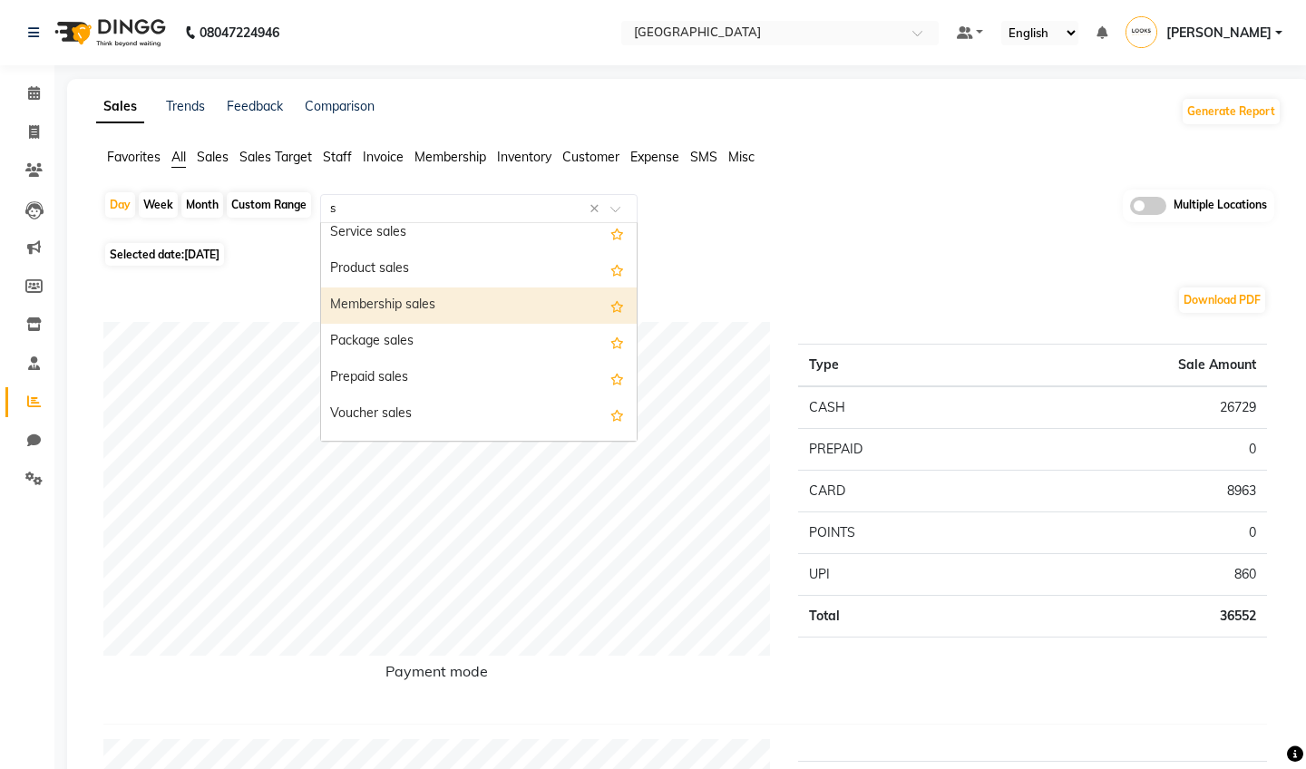
type input "st"
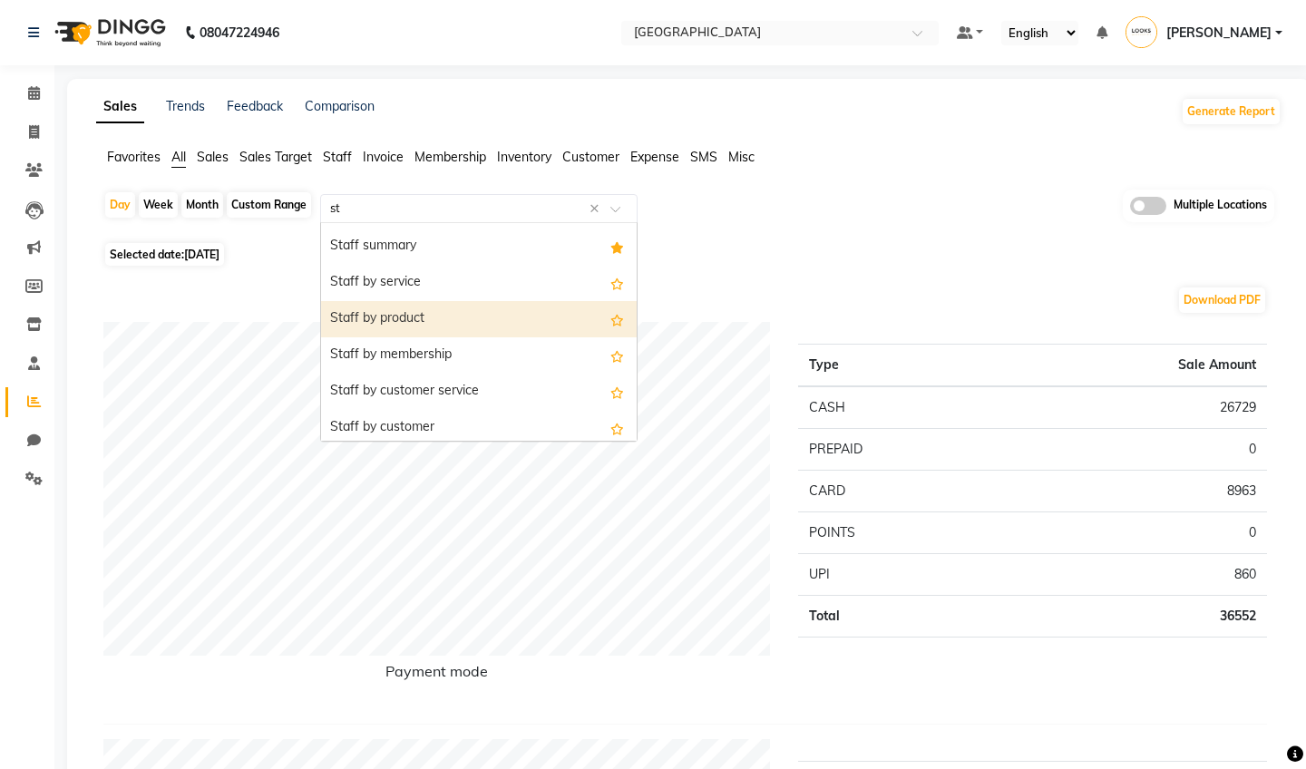
scroll to position [21, 0]
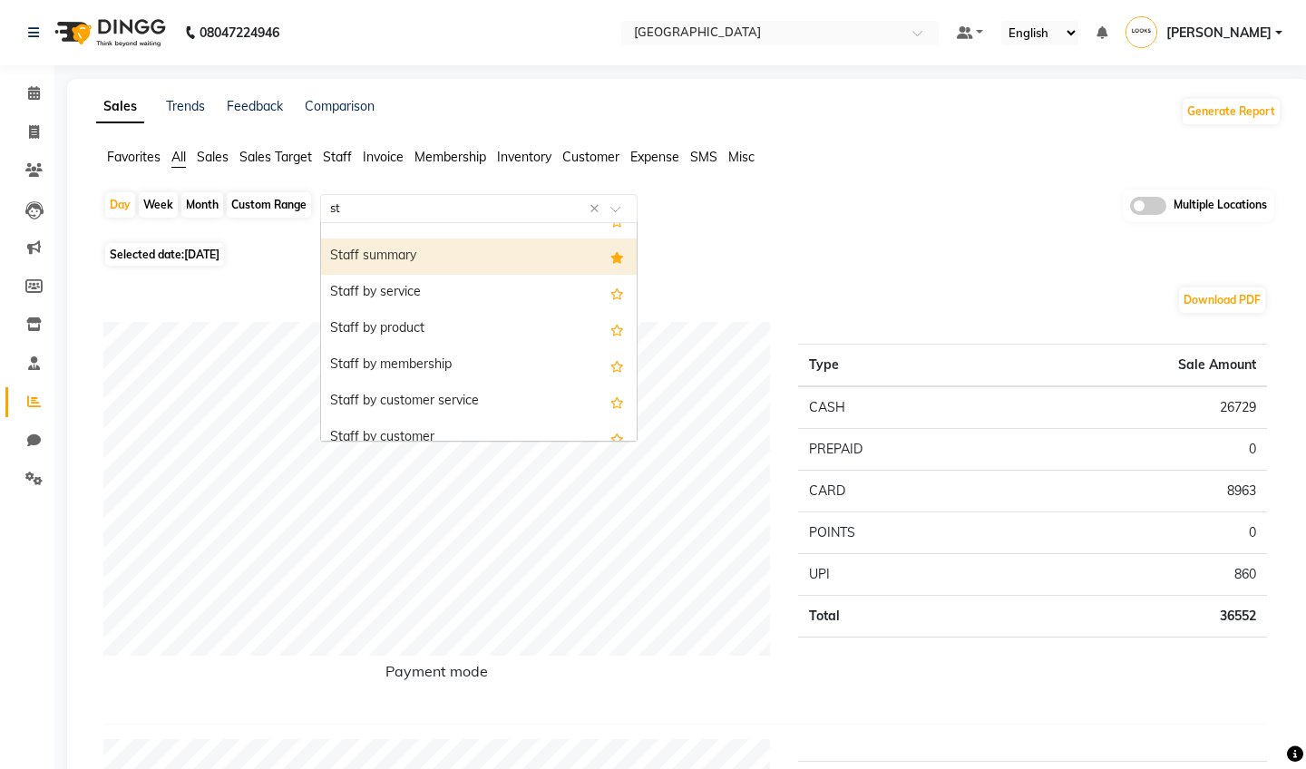
click at [464, 267] on div "Staff summary" at bounding box center [479, 256] width 316 height 36
select select "full_report"
select select "csv"
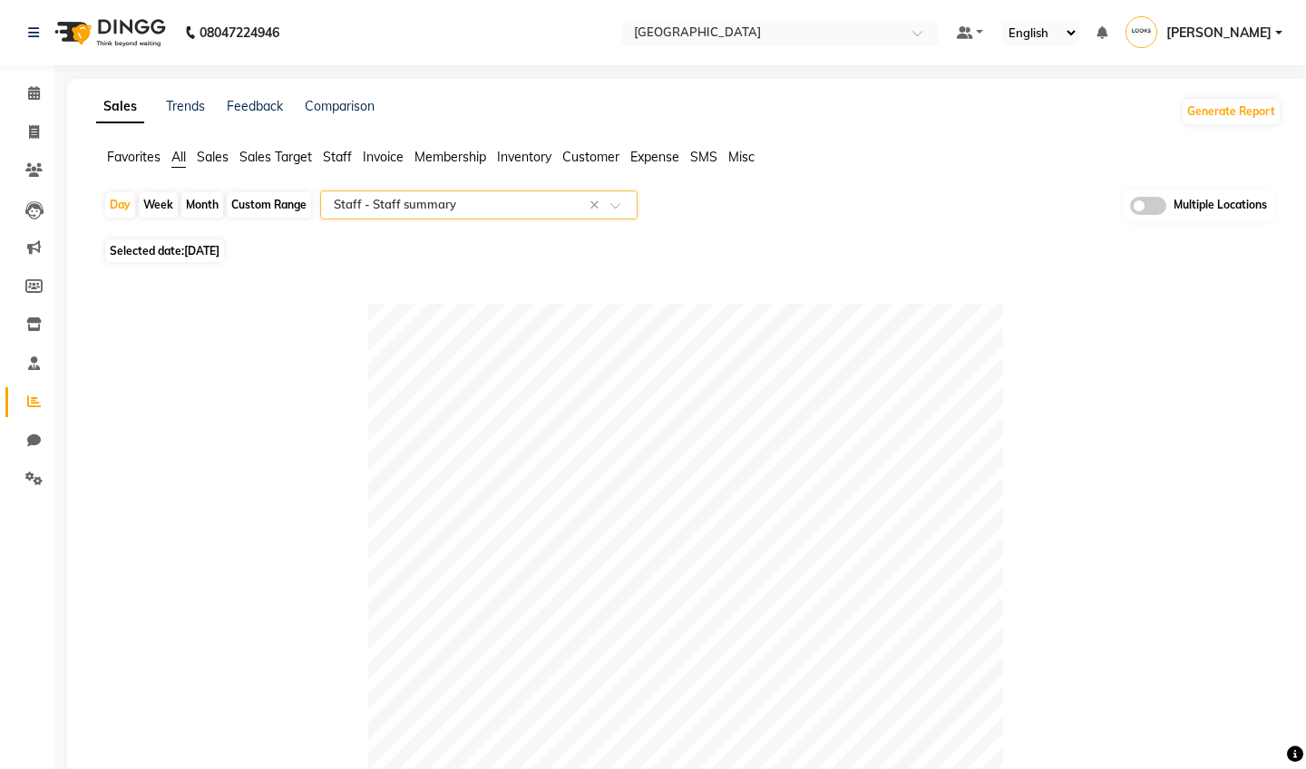
click at [193, 200] on div "Month" at bounding box center [202, 204] width 42 height 25
select select "9"
select select "2025"
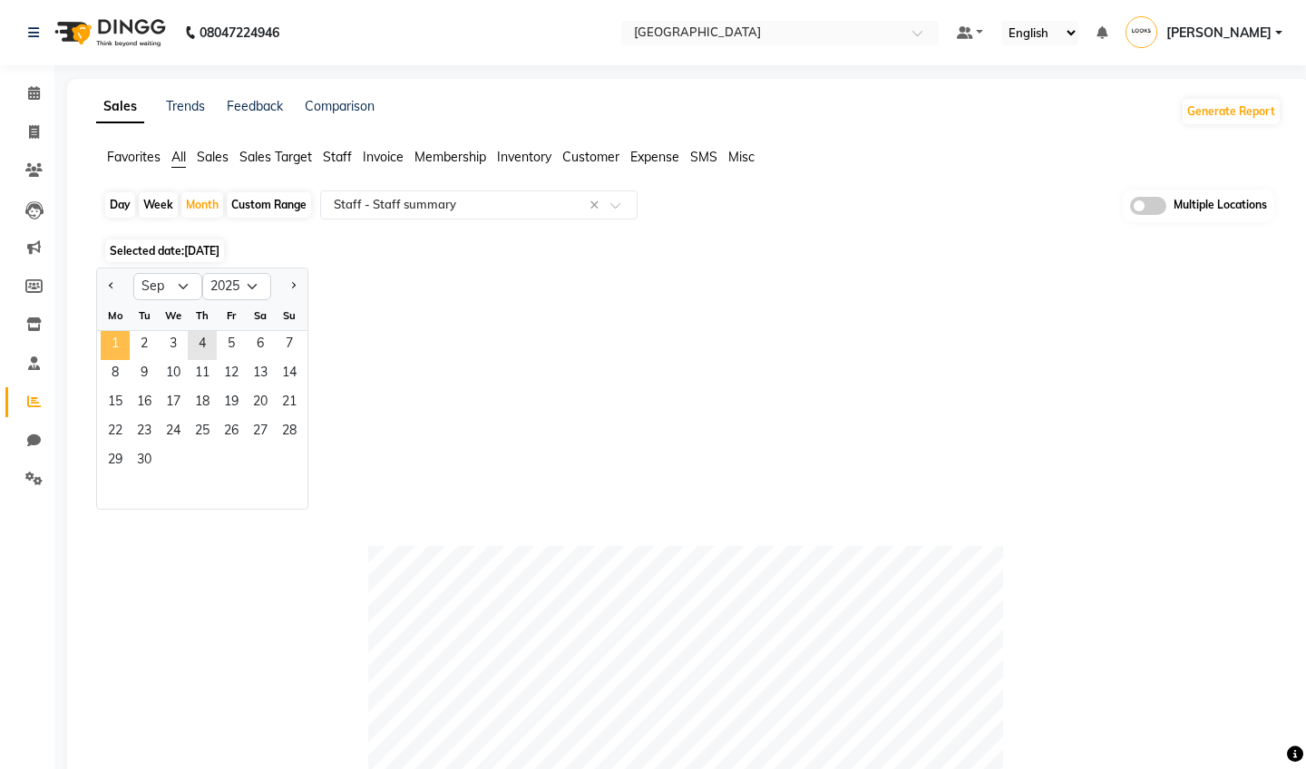
click at [116, 337] on span "1" at bounding box center [115, 345] width 29 height 29
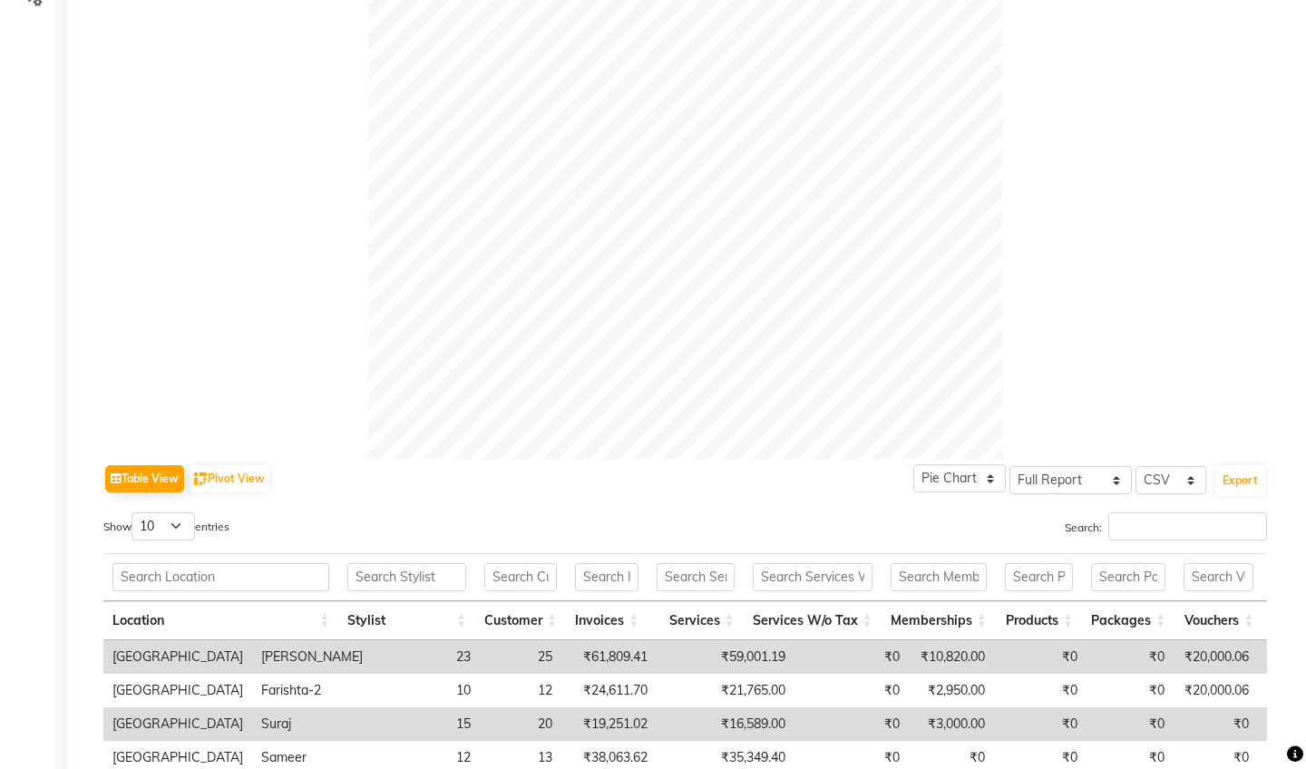
scroll to position [799, 0]
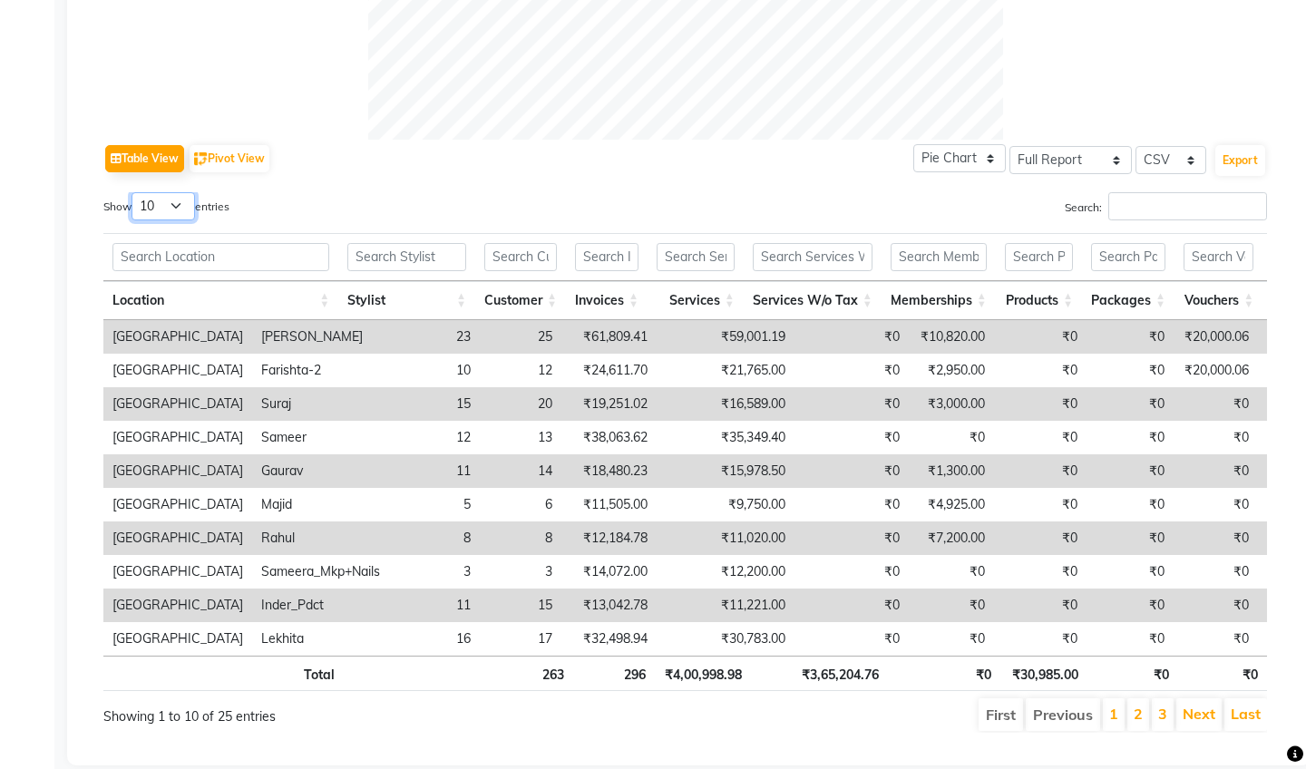
select select "50"
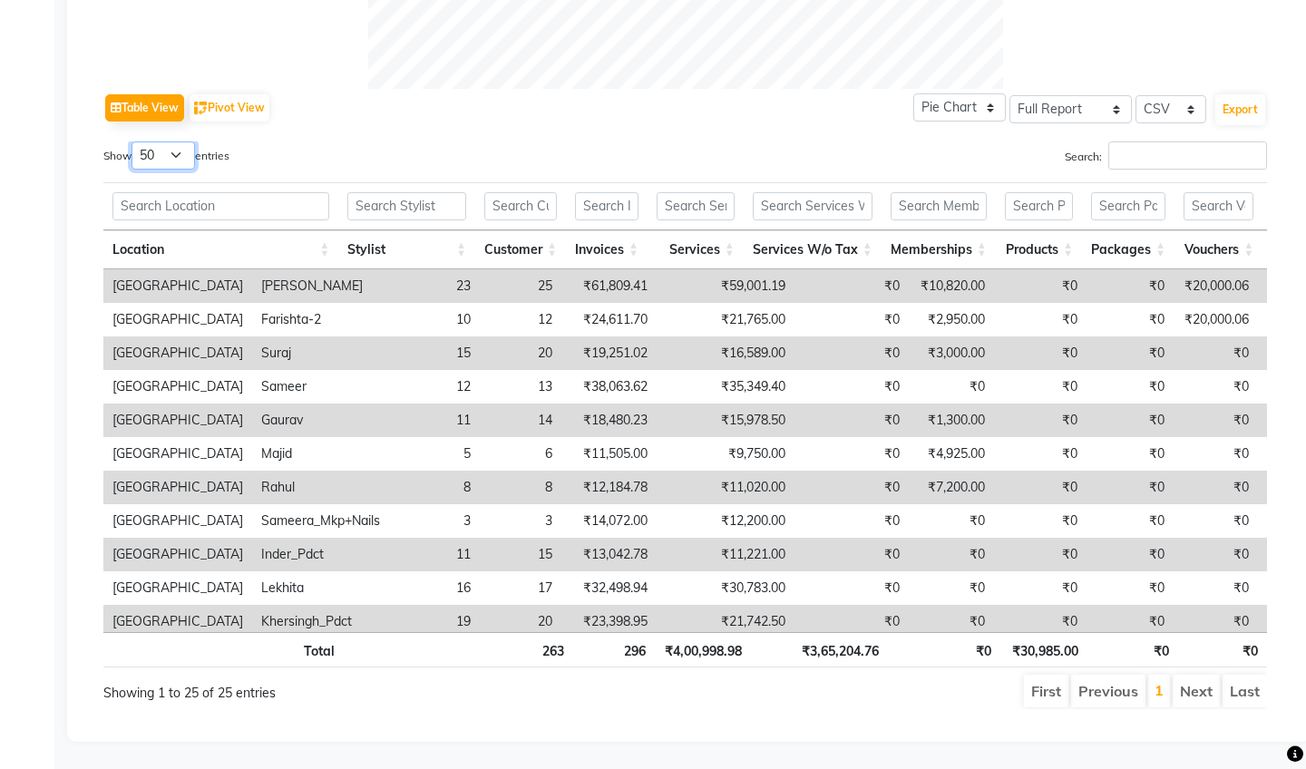
scroll to position [0, 0]
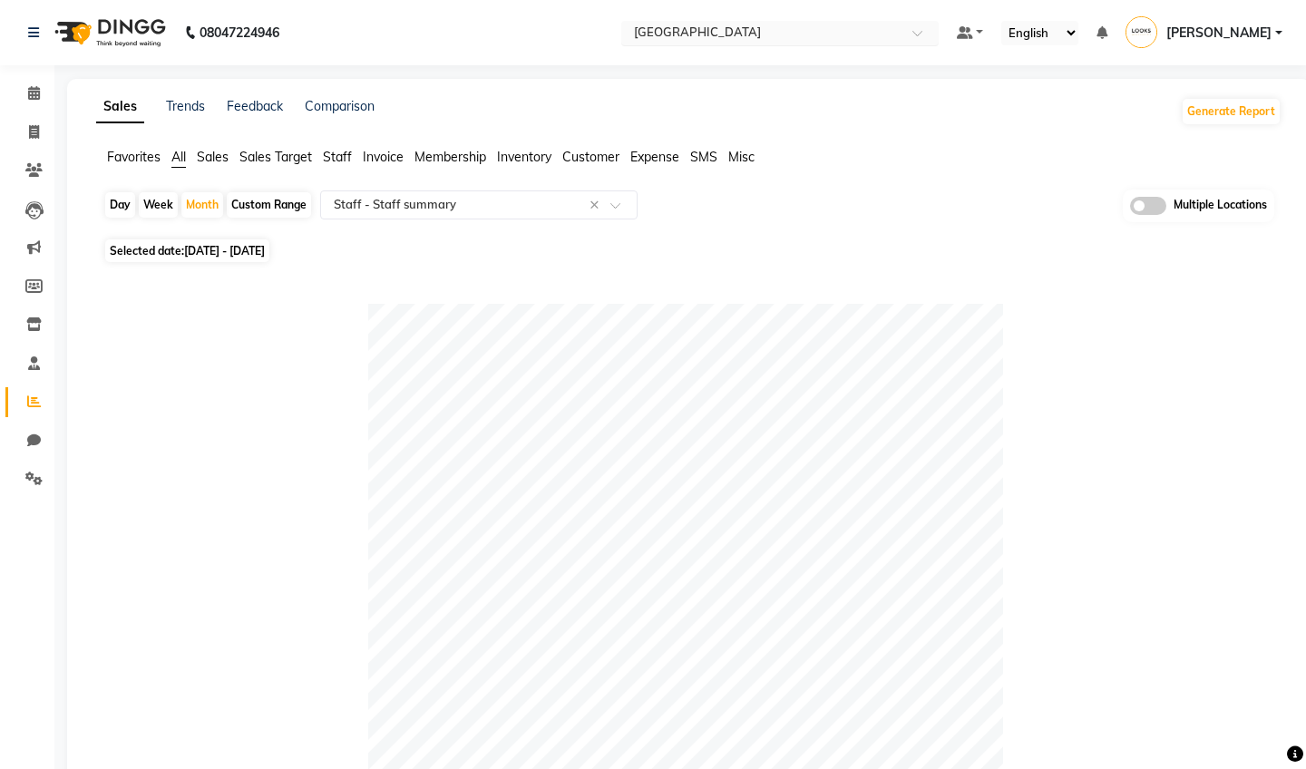
click at [677, 33] on input "text" at bounding box center [761, 34] width 263 height 18
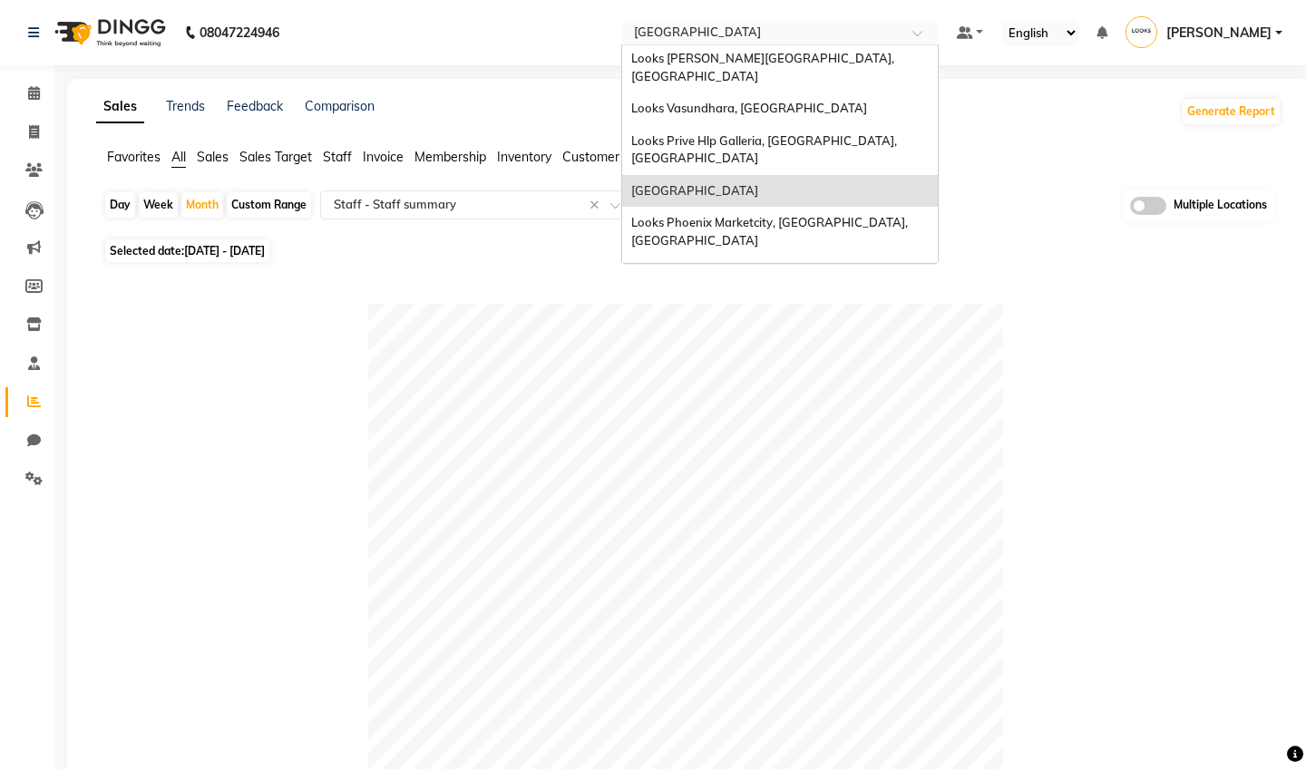
click at [631, 347] on span "Looks Prive Priya Pvr, Vasant Vihar, [GEOGRAPHIC_DATA]" at bounding box center [730, 363] width 199 height 33
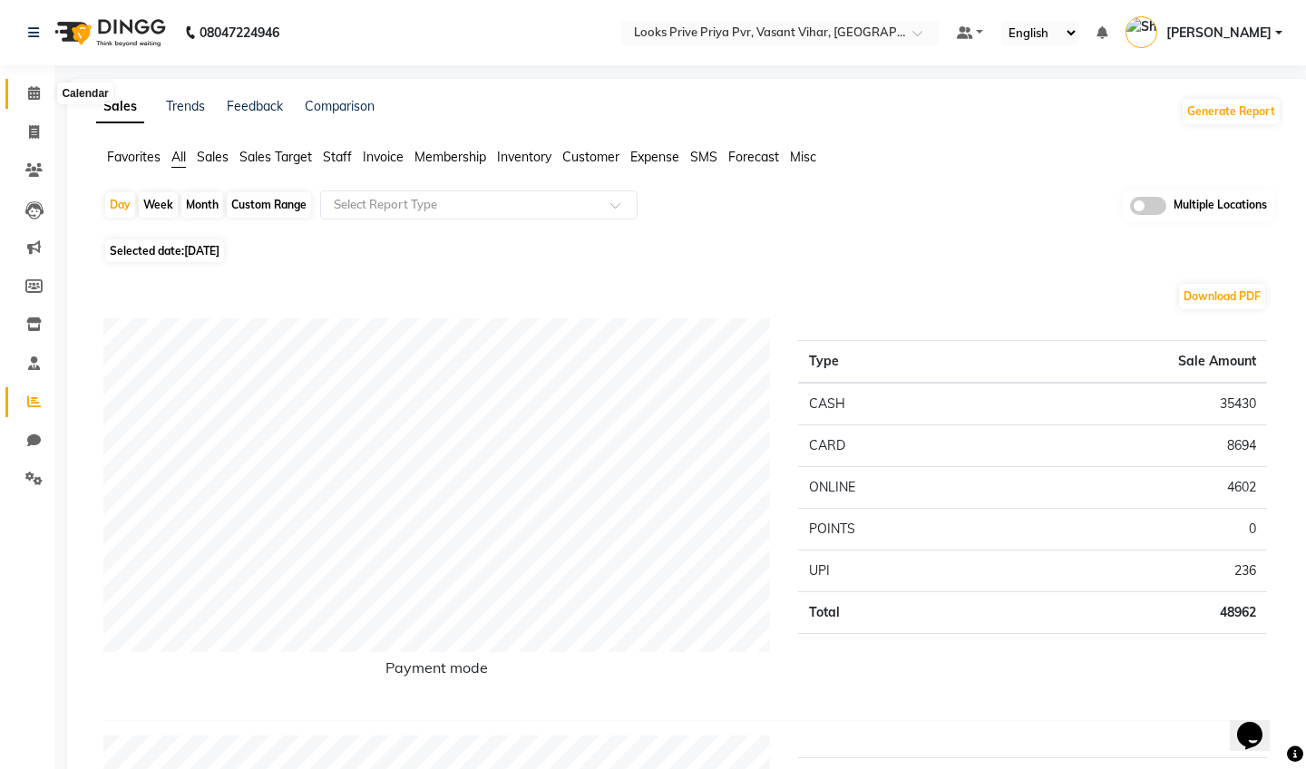
click at [37, 92] on icon at bounding box center [34, 93] width 12 height 14
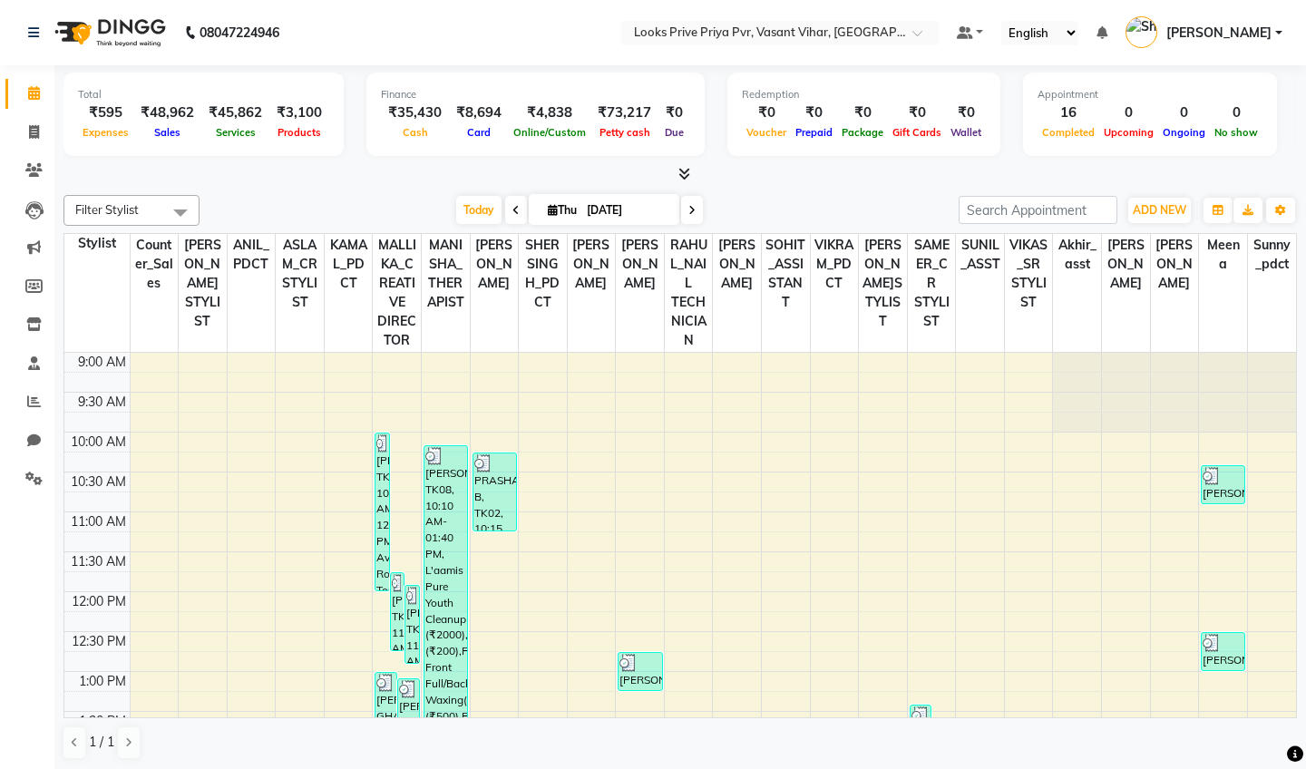
click at [679, 167] on icon at bounding box center [684, 174] width 12 height 14
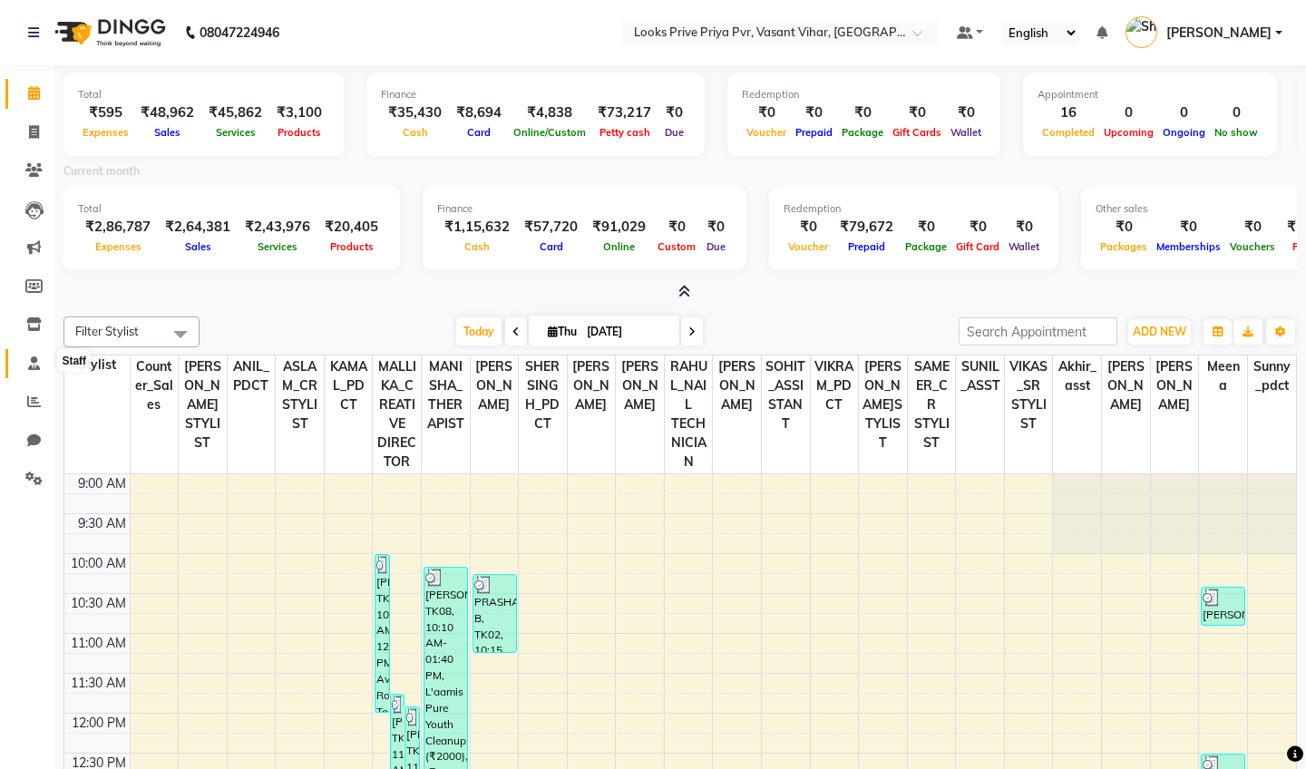
click at [35, 359] on icon at bounding box center [34, 363] width 12 height 14
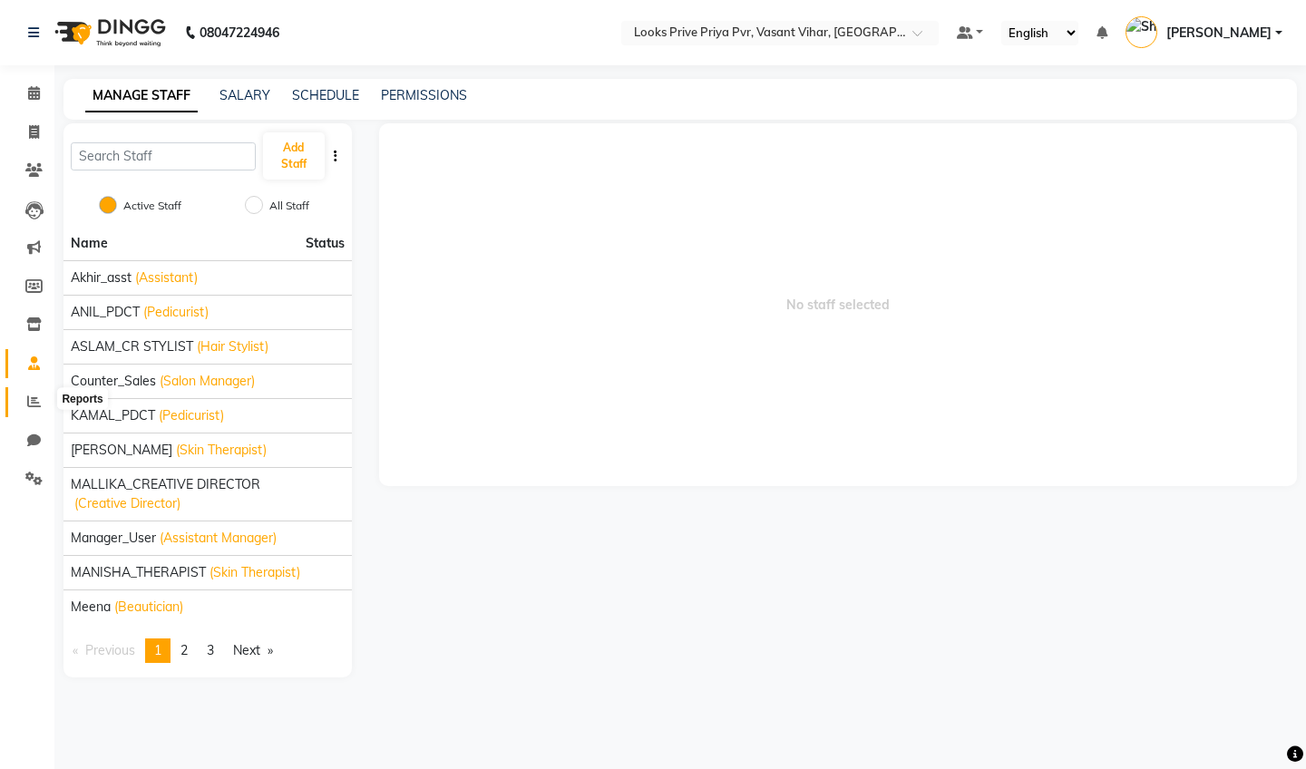
click at [34, 396] on icon at bounding box center [34, 401] width 14 height 14
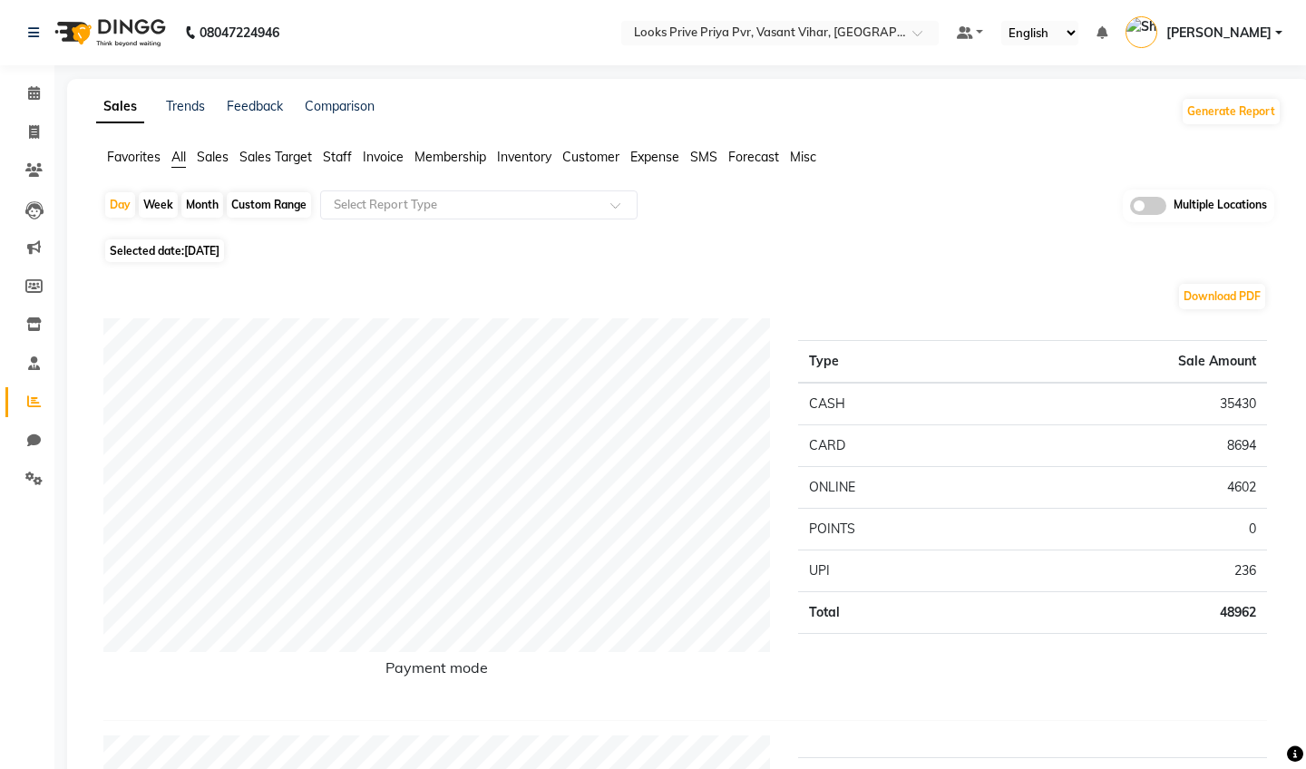
click at [415, 196] on input "text" at bounding box center [460, 205] width 261 height 18
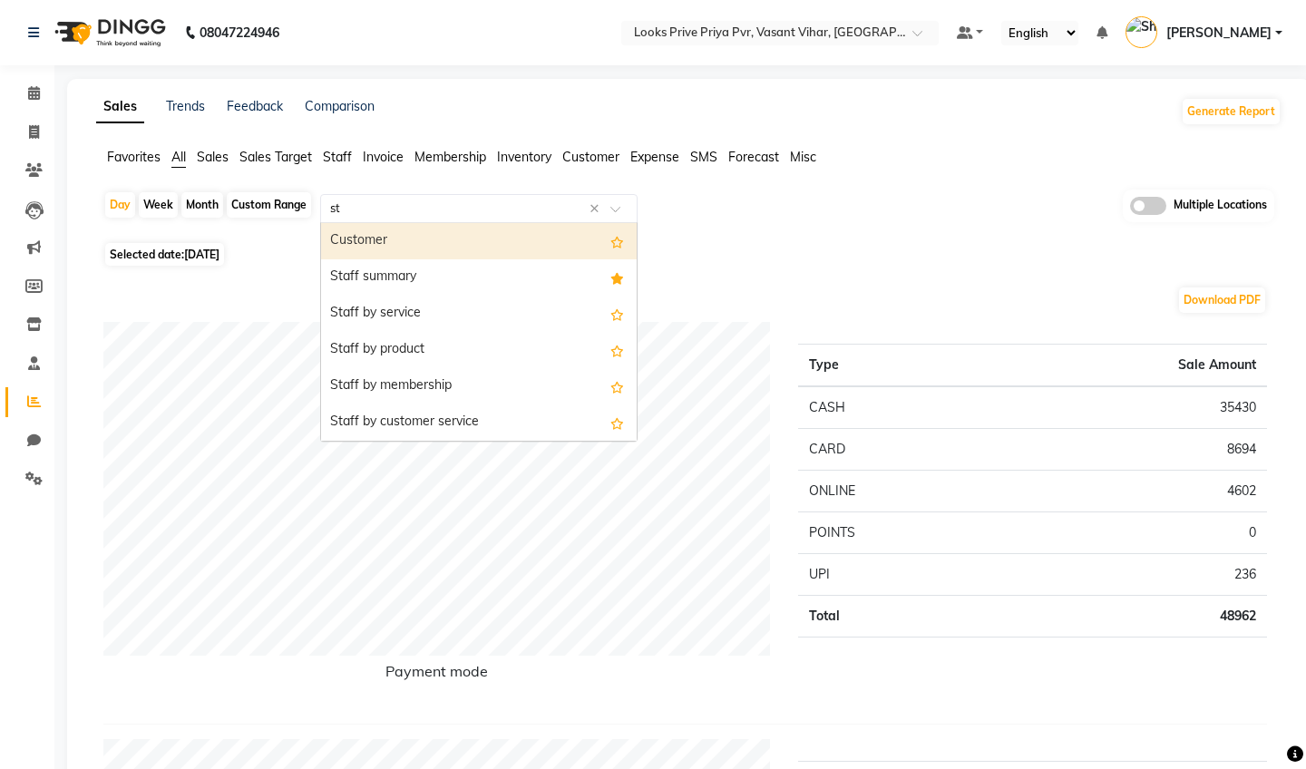
type input "sta"
click at [447, 235] on div "Staff summary" at bounding box center [479, 241] width 316 height 36
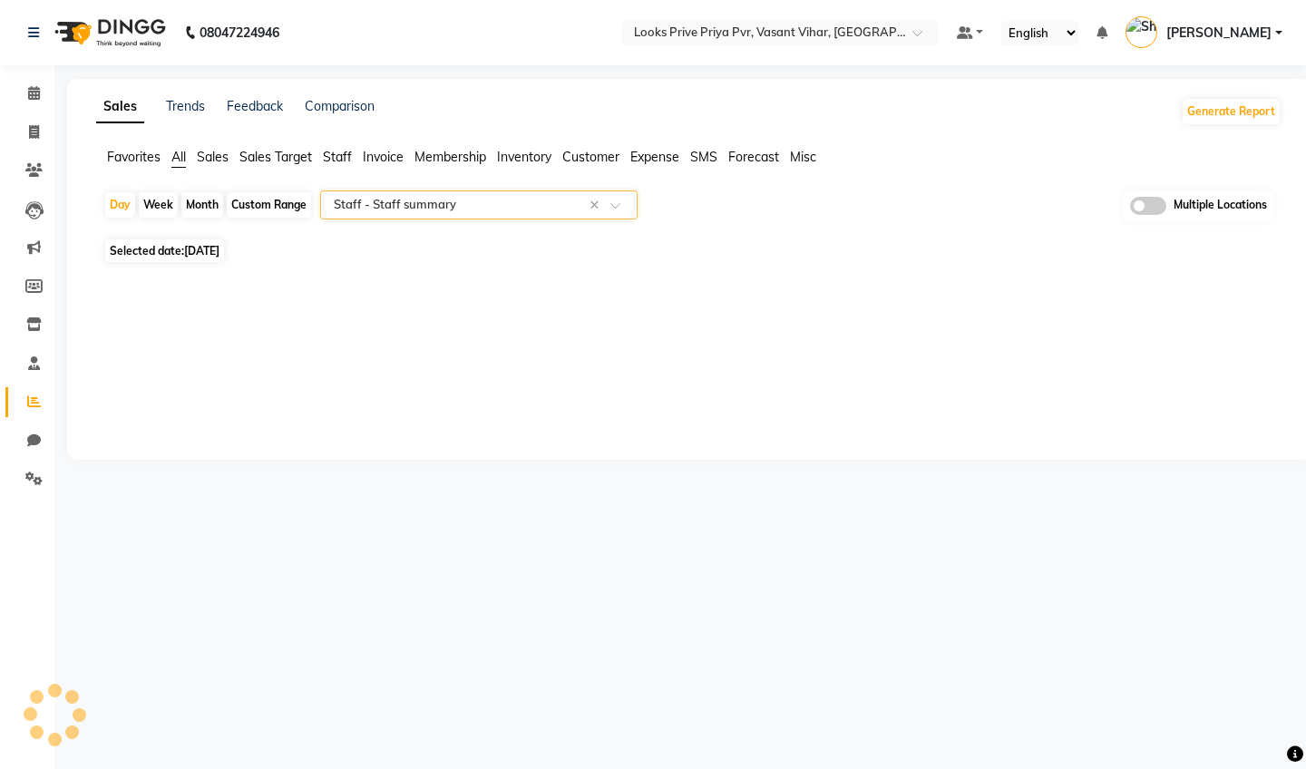
select select "full_report"
select select "csv"
click at [199, 199] on div "Month" at bounding box center [202, 204] width 42 height 25
select select "9"
select select "2025"
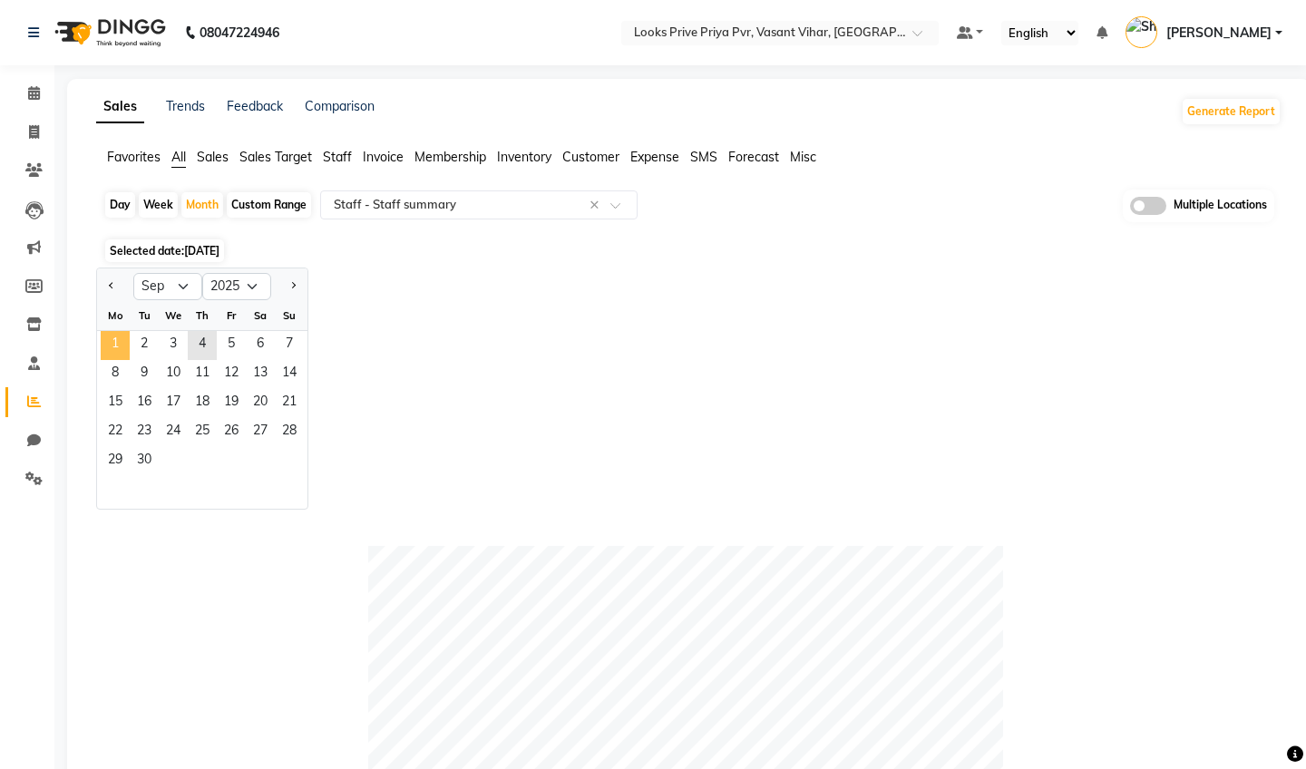
click at [117, 336] on span "1" at bounding box center [115, 345] width 29 height 29
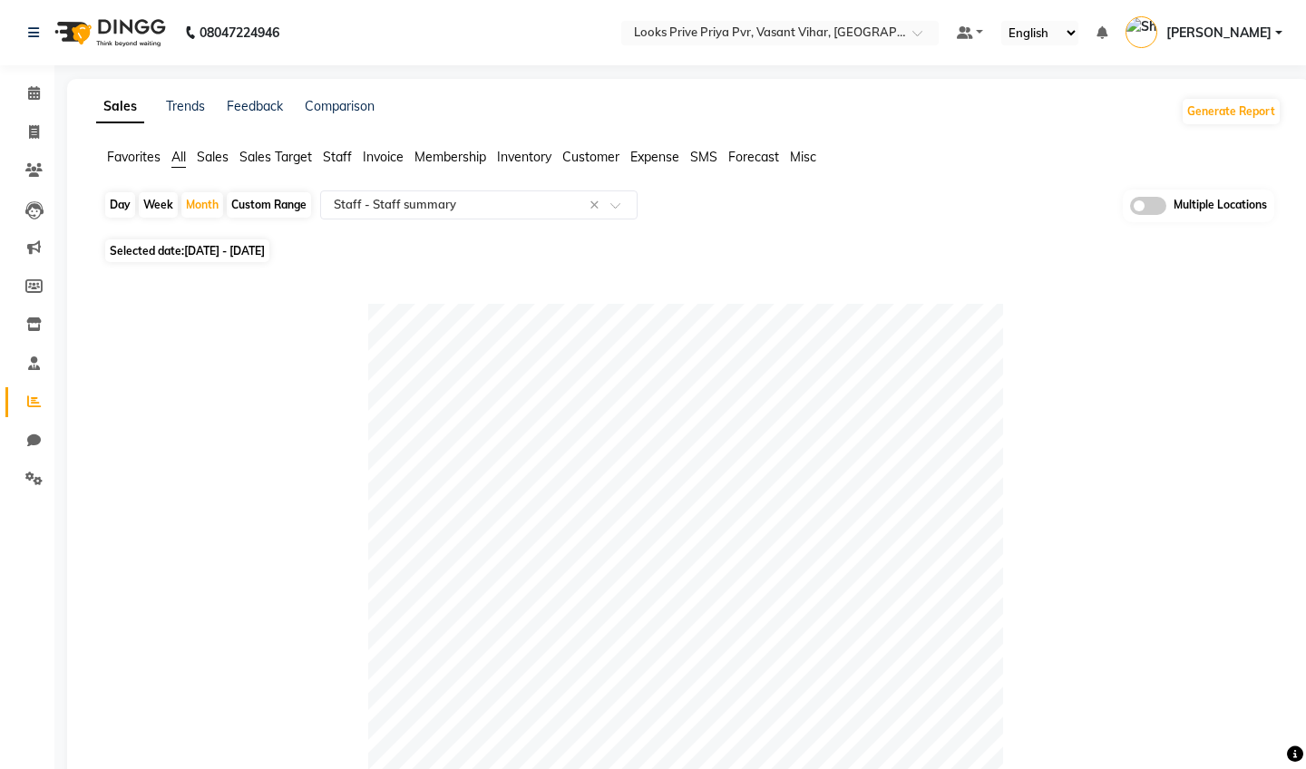
click at [120, 31] on img at bounding box center [108, 32] width 124 height 51
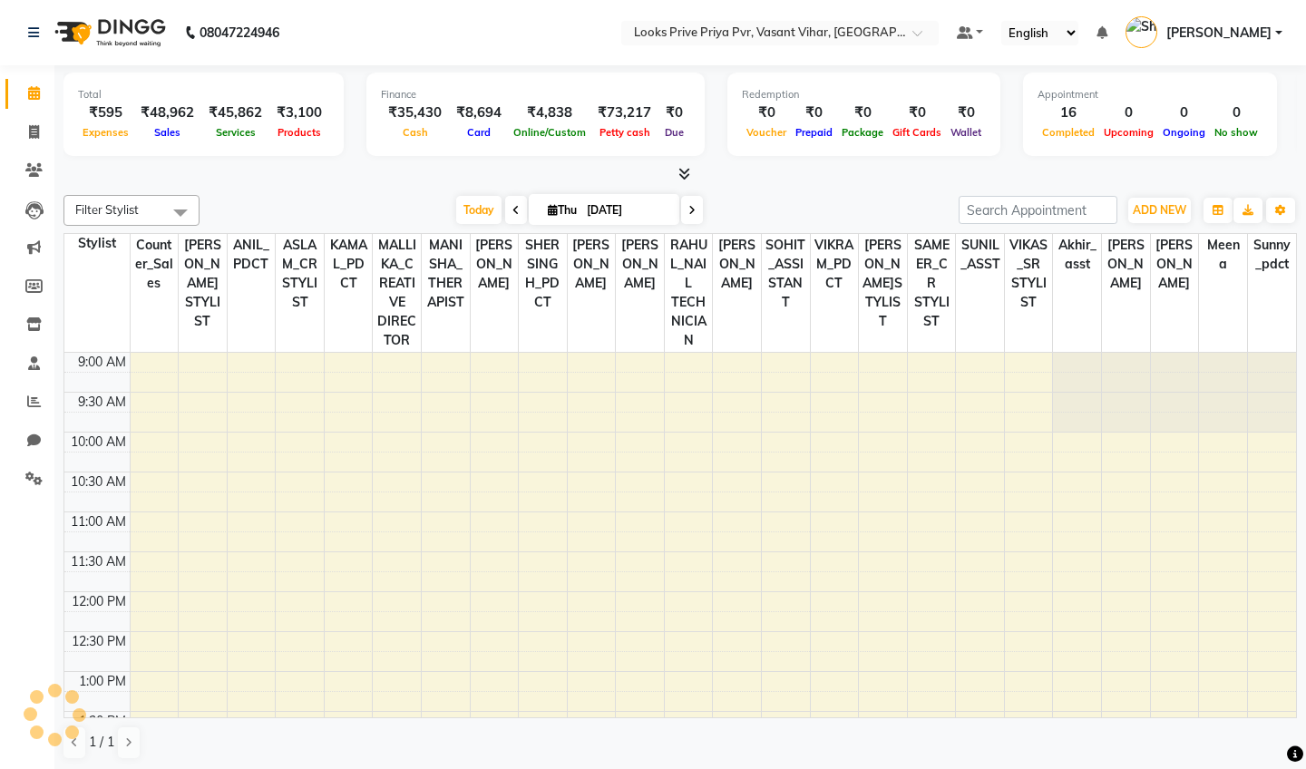
scroll to position [558, 0]
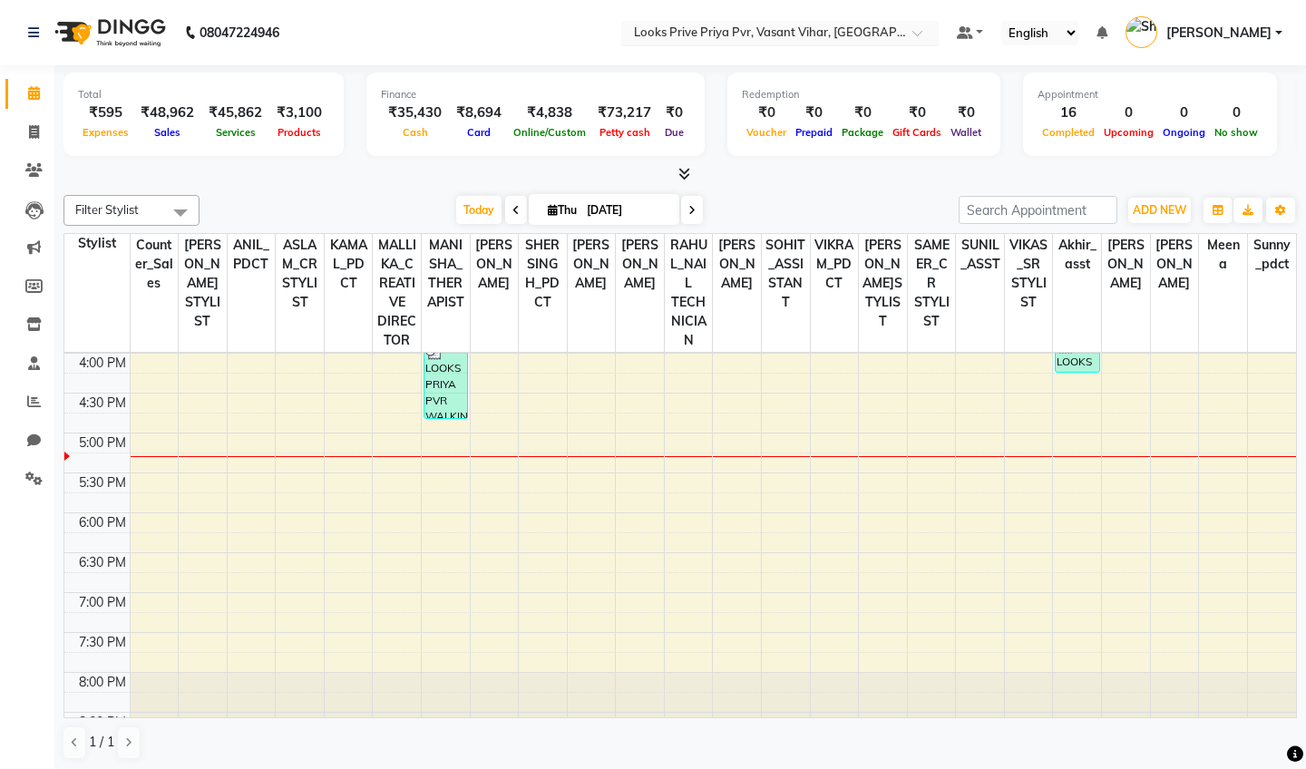
click at [630, 26] on input "text" at bounding box center [761, 34] width 263 height 18
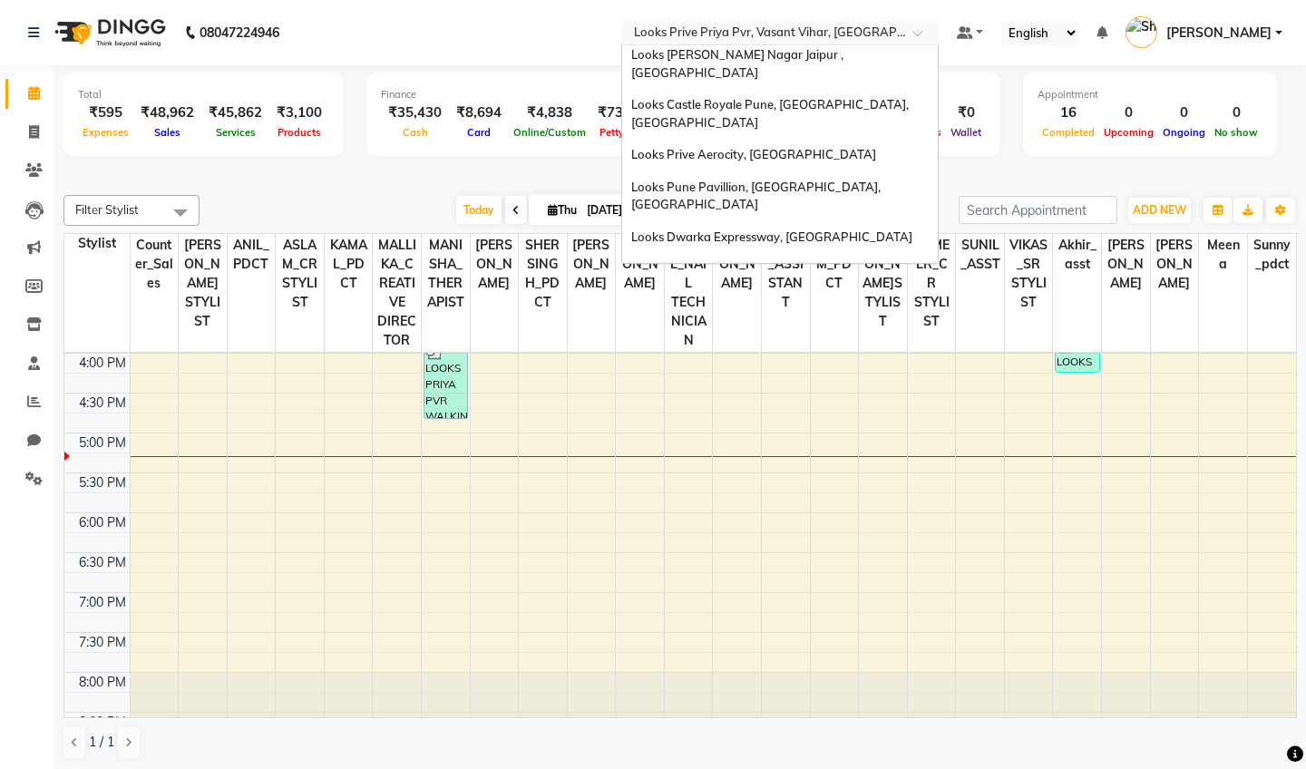
scroll to position [937, 0]
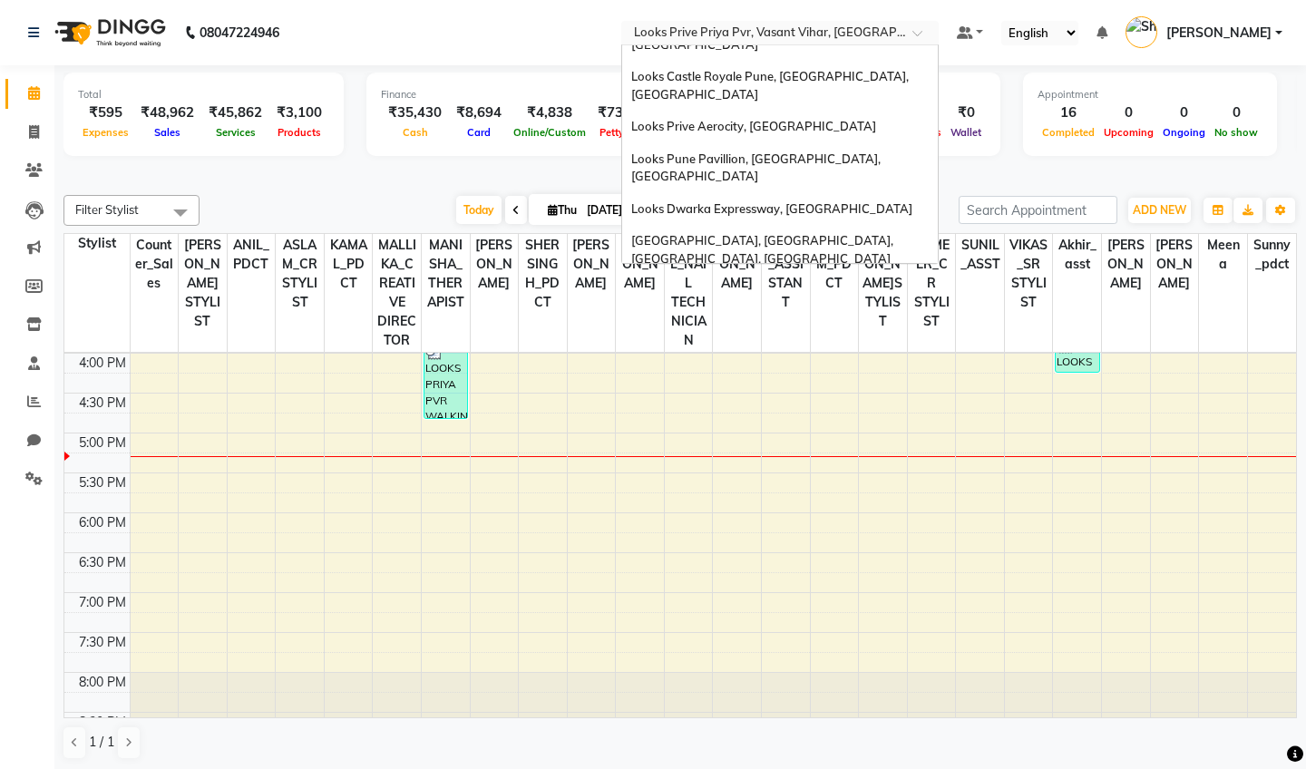
click at [631, 480] on span "Looks Prive Malcha Marg, [GEOGRAPHIC_DATA]" at bounding box center [766, 487] width 270 height 15
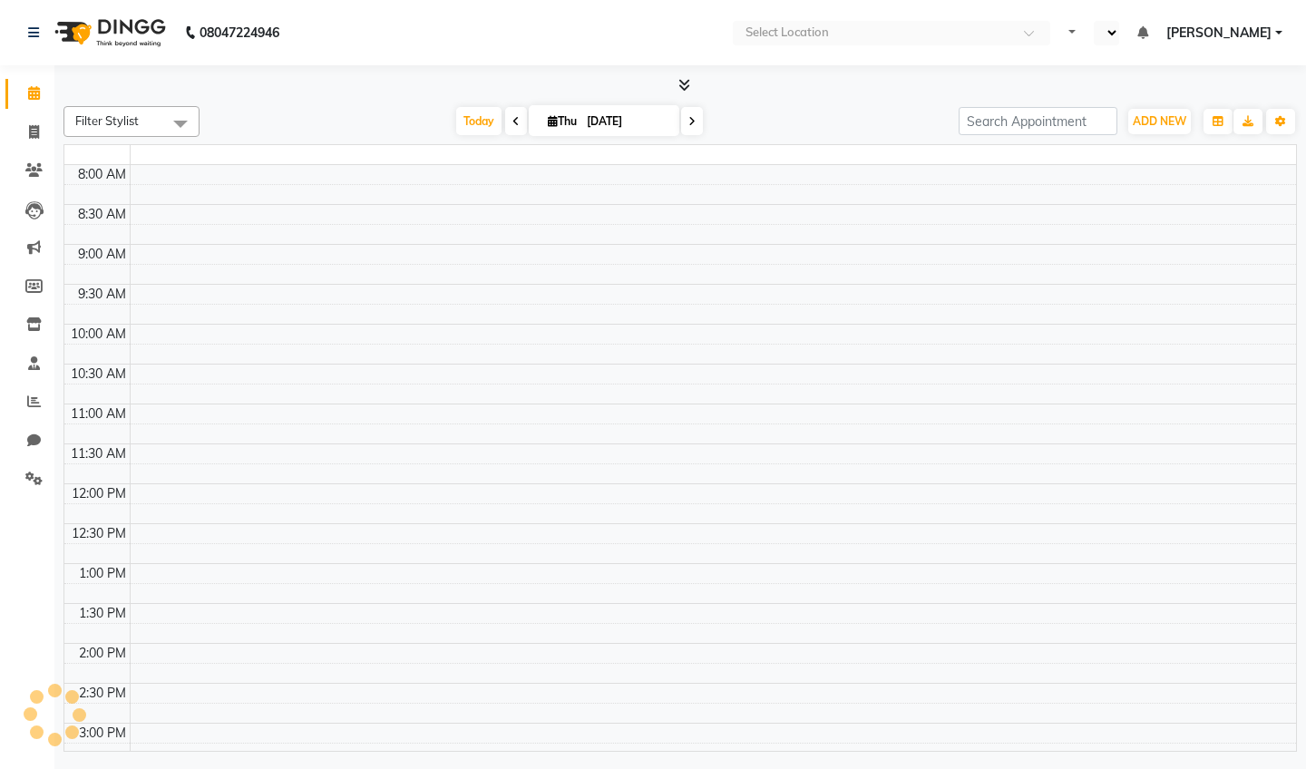
select select "en"
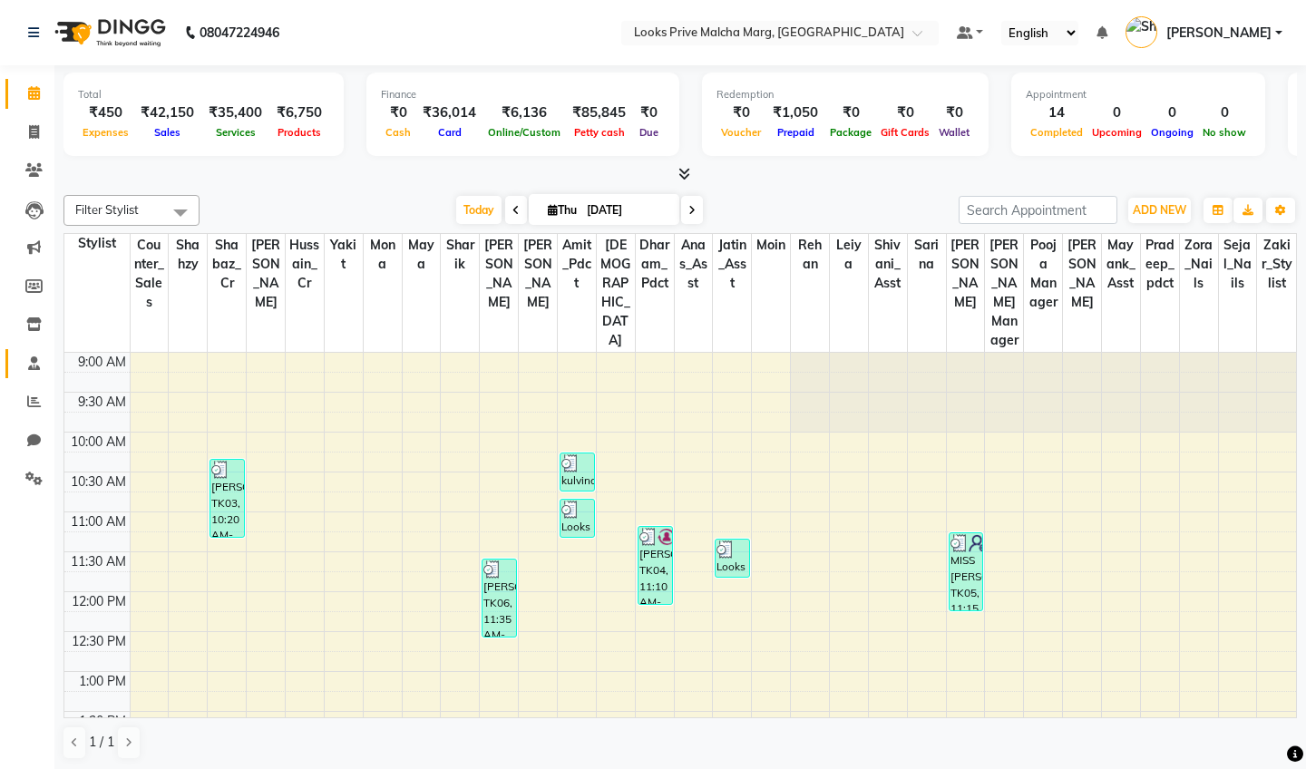
click at [30, 372] on link "Staff" at bounding box center [27, 364] width 44 height 30
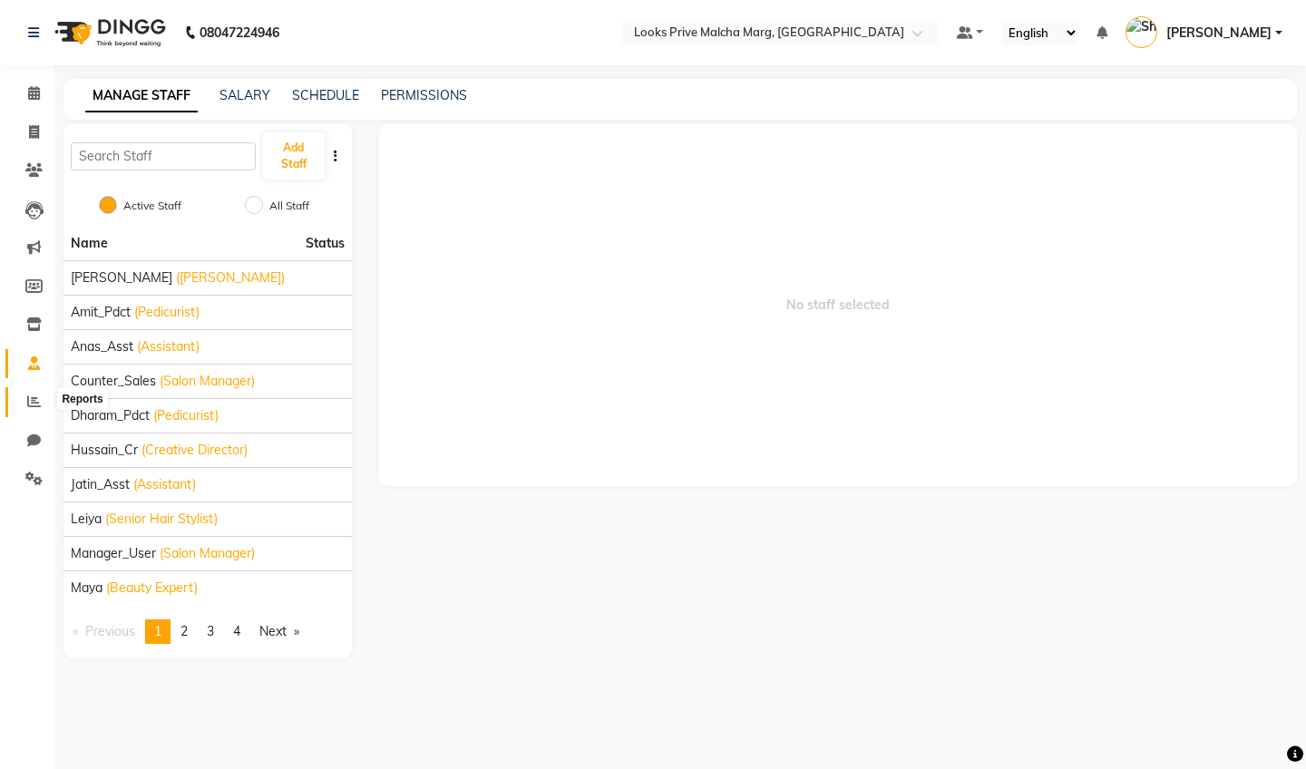
click at [26, 398] on span at bounding box center [34, 402] width 32 height 21
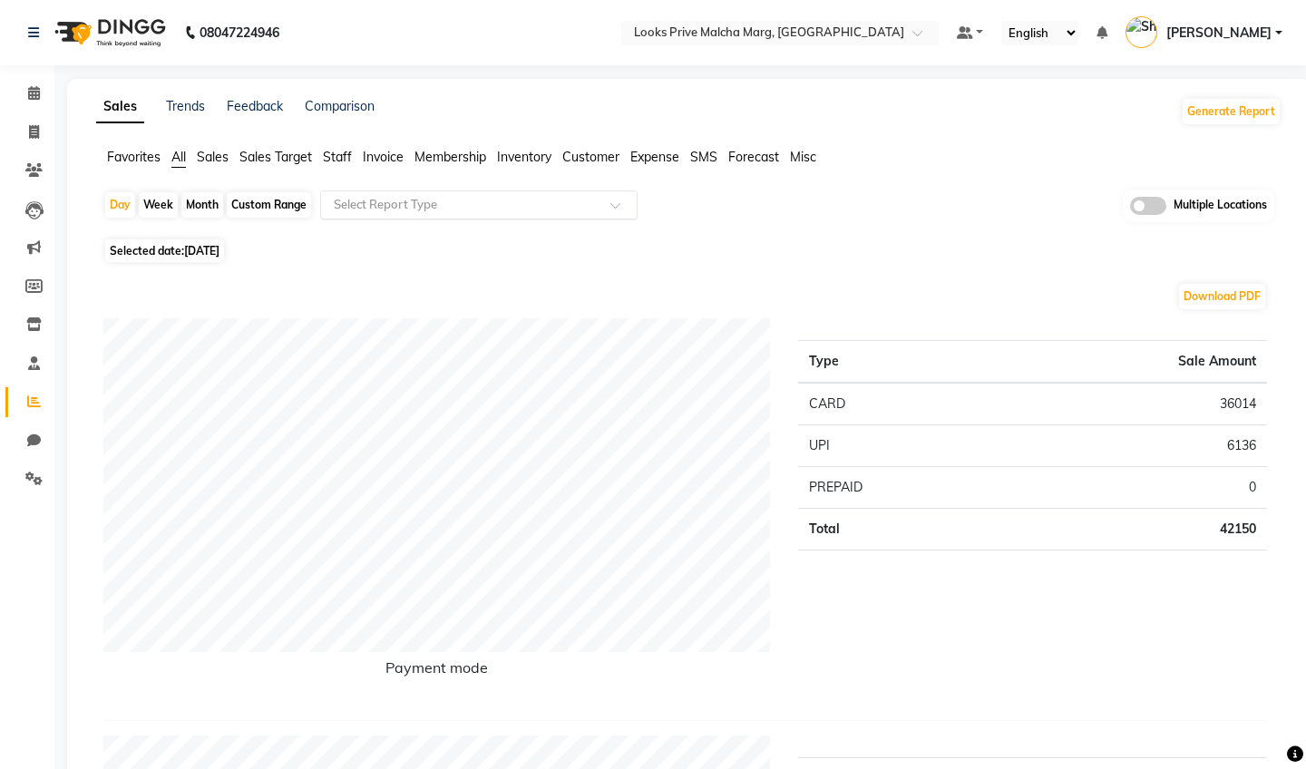
click at [364, 198] on input "text" at bounding box center [460, 205] width 261 height 18
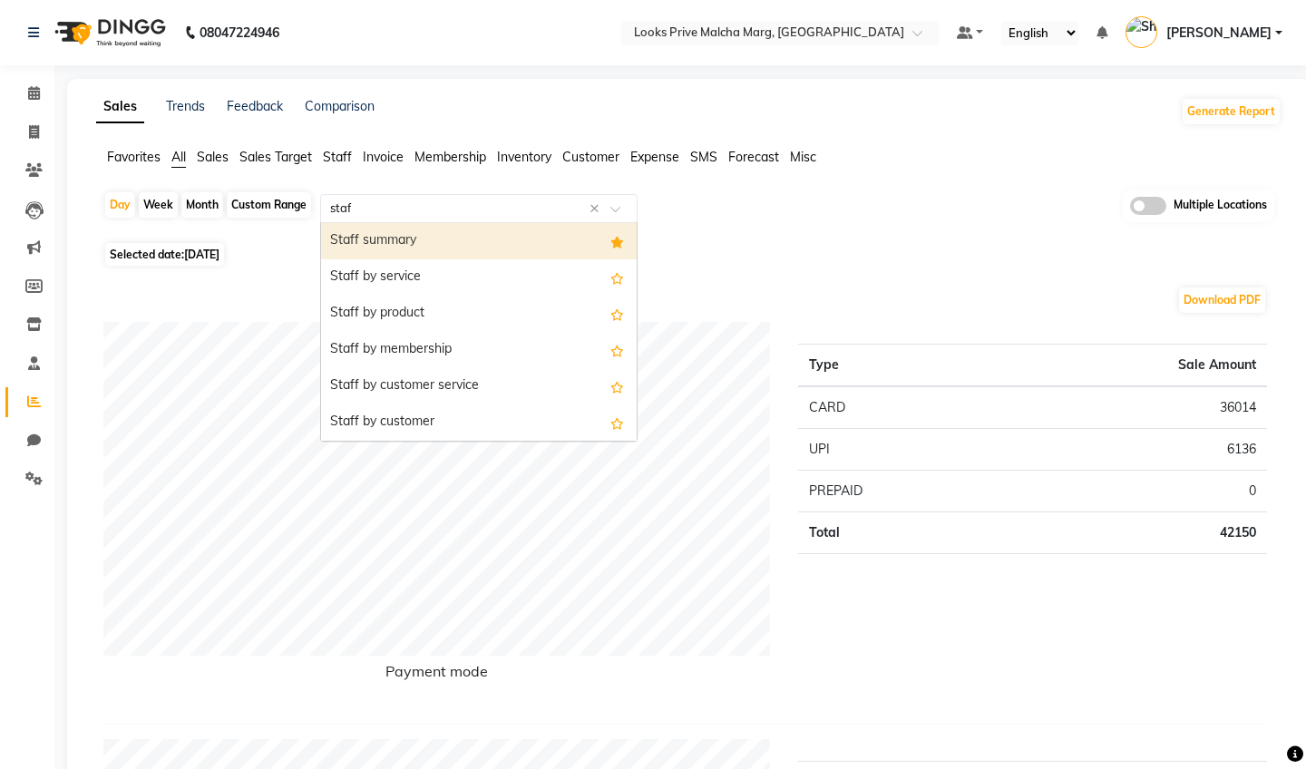
type input "staff"
click at [420, 245] on div "Staff summary" at bounding box center [479, 241] width 316 height 36
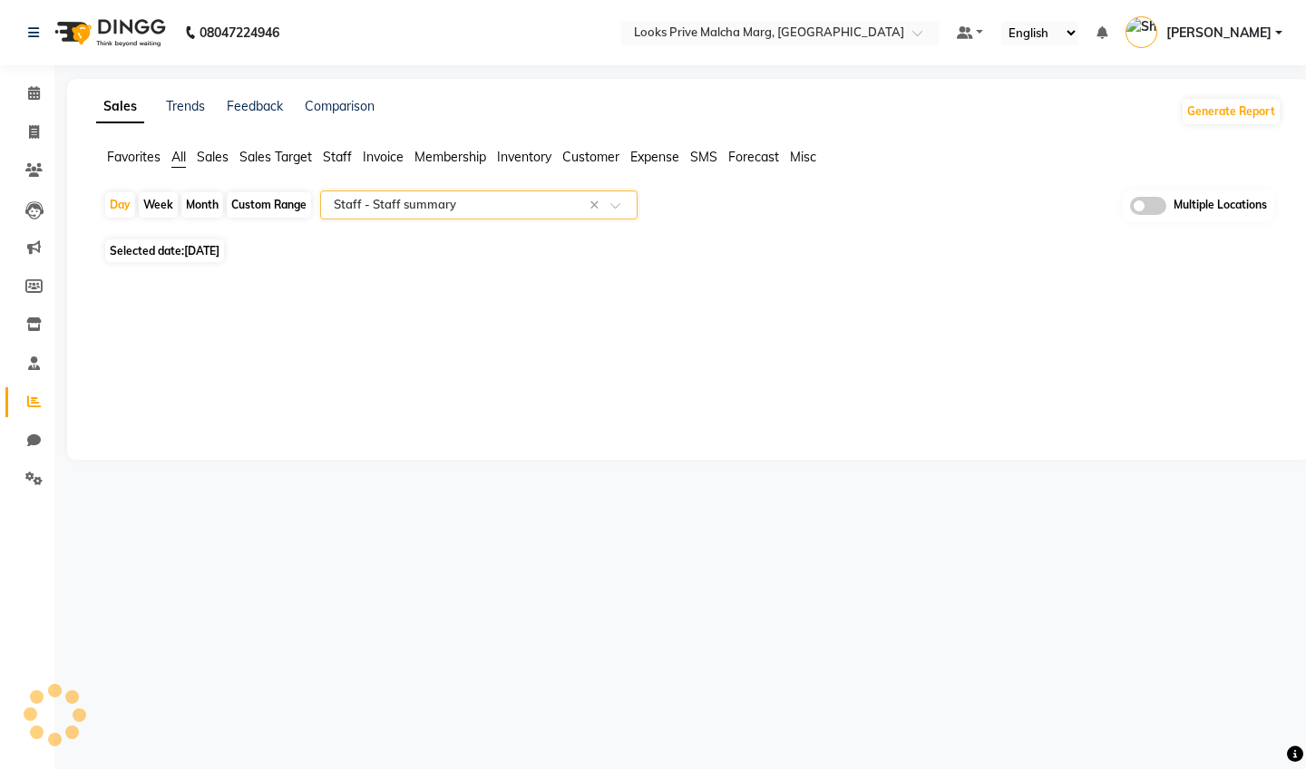
select select "full_report"
select select "csv"
click at [199, 211] on div "Month" at bounding box center [202, 204] width 42 height 25
select select "9"
select select "2025"
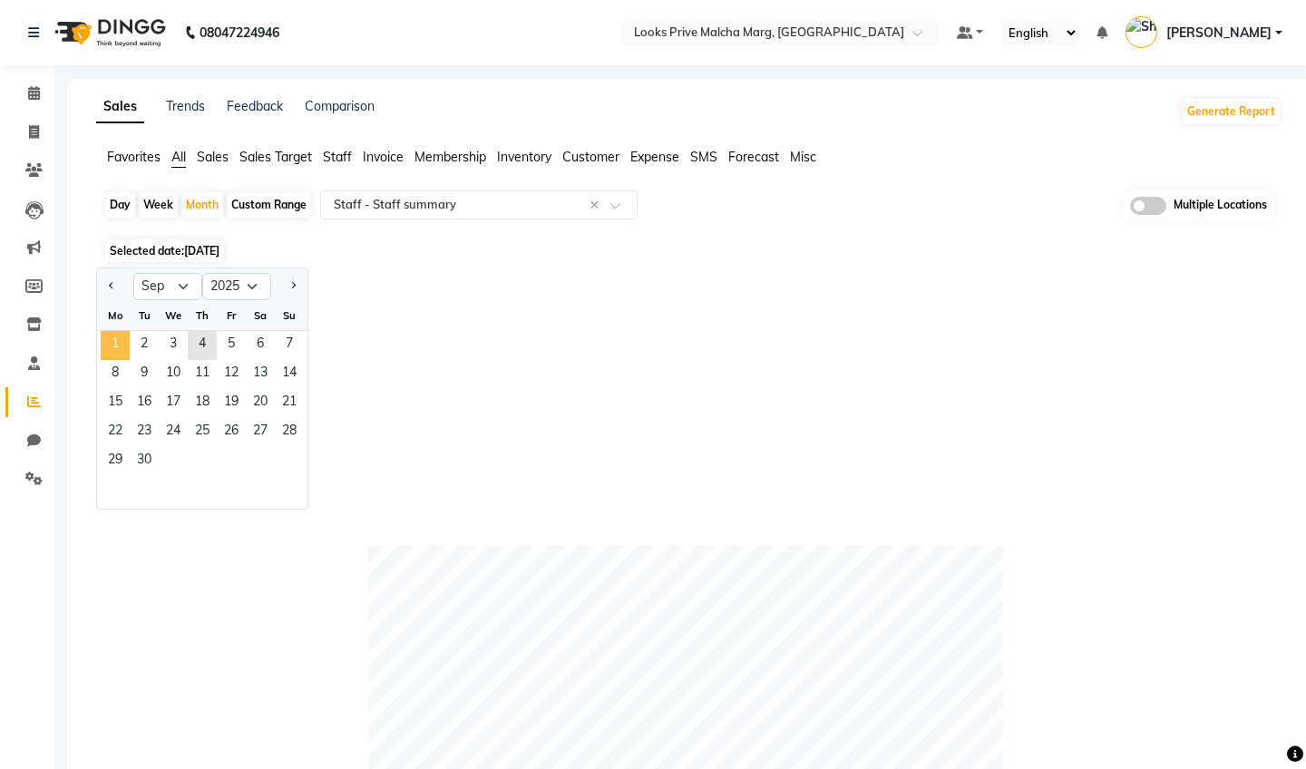
click at [124, 340] on span "1" at bounding box center [115, 345] width 29 height 29
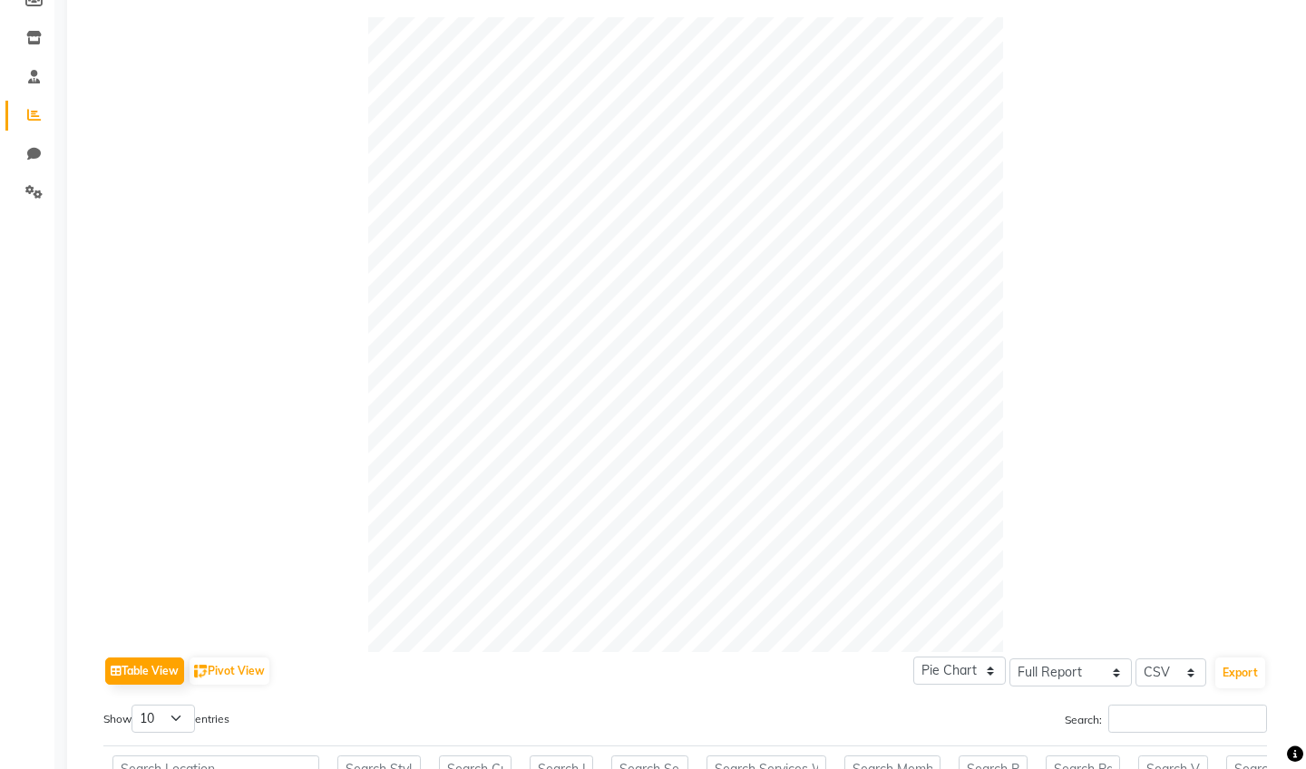
scroll to position [478, 0]
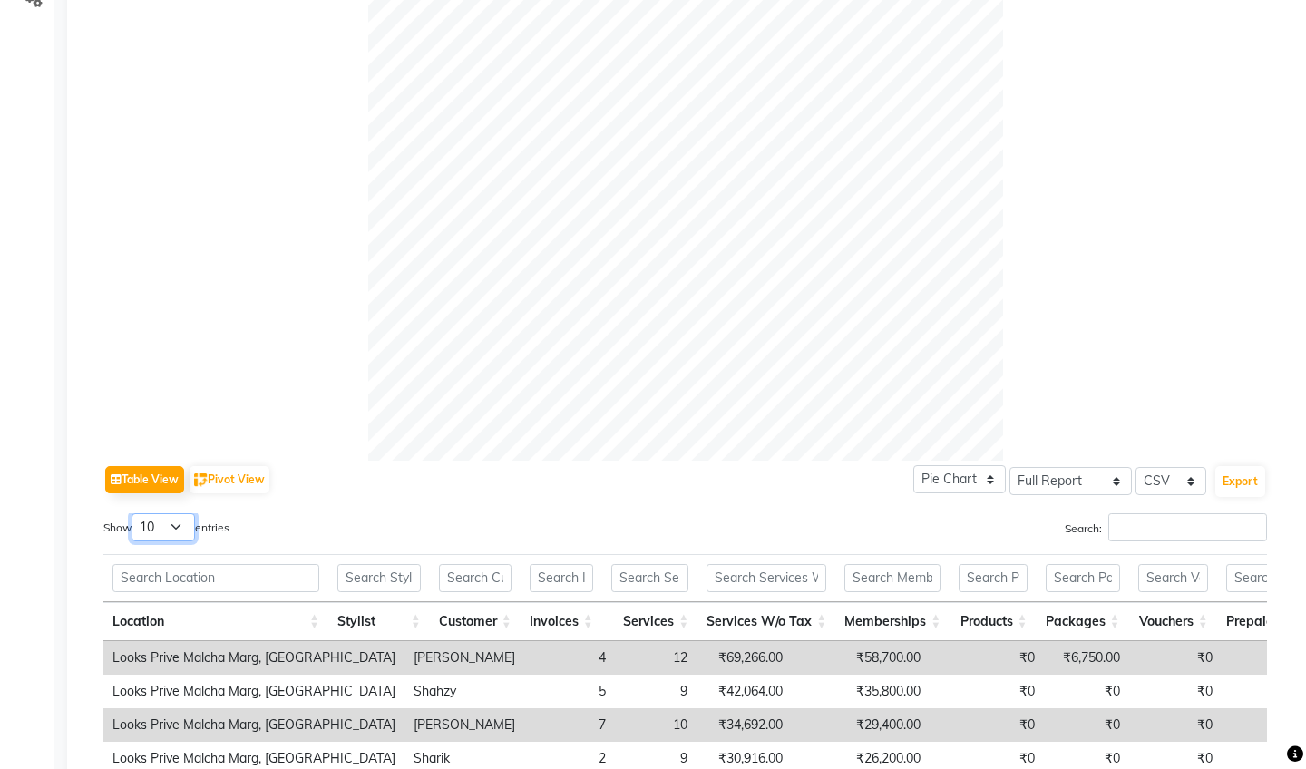
select select "25"
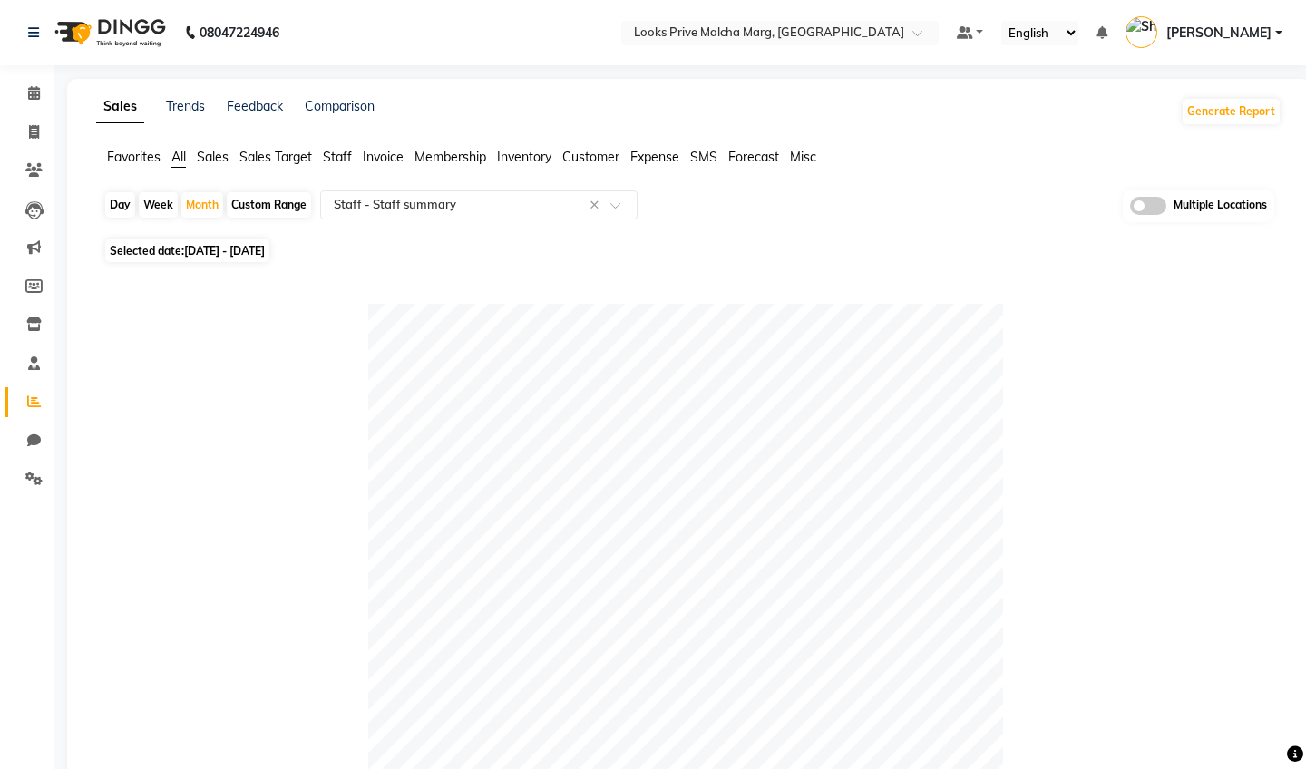
scroll to position [0, 0]
